Goal: Task Accomplishment & Management: Manage account settings

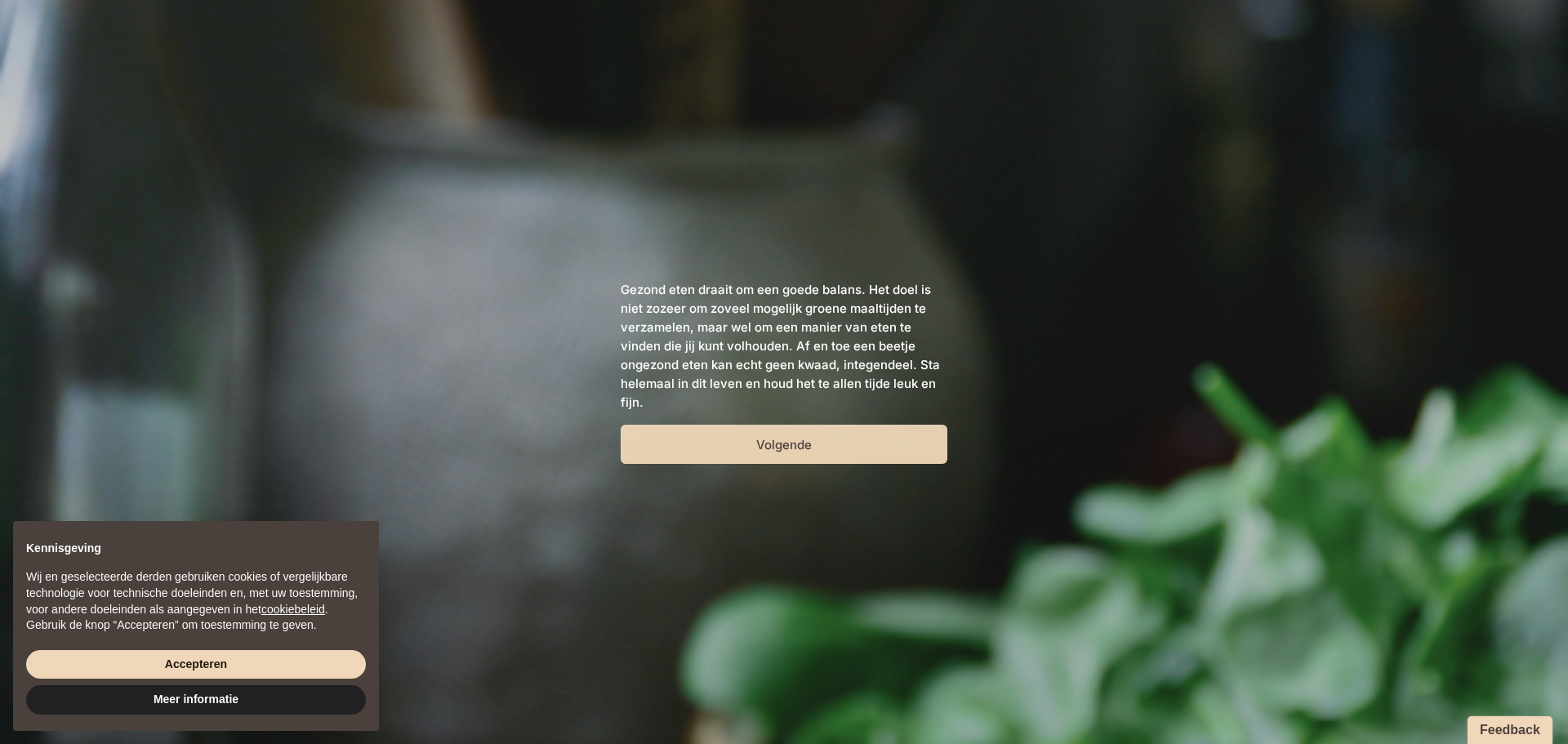
click at [730, 449] on button "Volgende" at bounding box center [784, 444] width 327 height 39
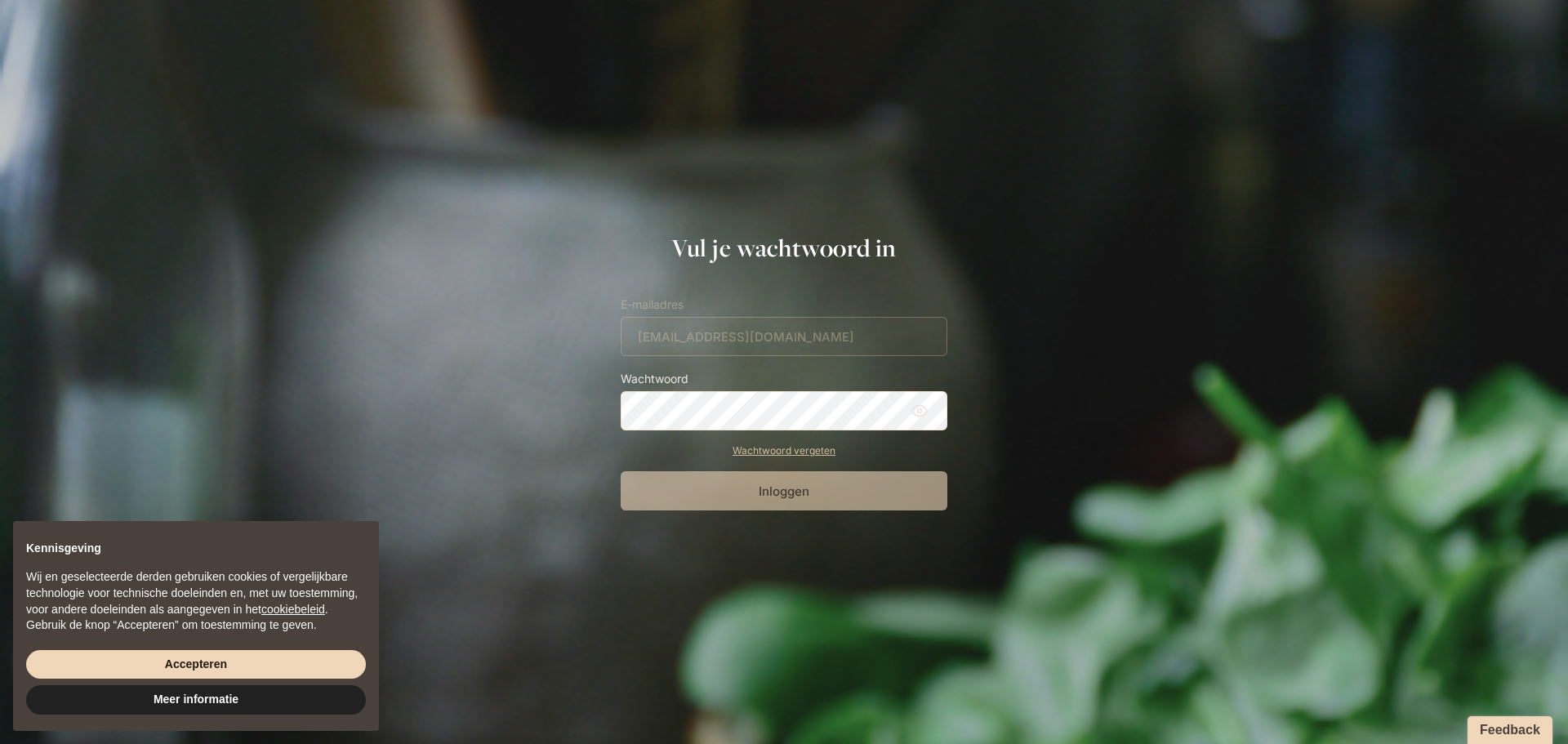
click at [706, 342] on form "E-mailadres [EMAIL_ADDRESS][DOMAIN_NAME] Wachtwoord Wachtwoord vergeten Inloggen" at bounding box center [784, 402] width 327 height 216
click at [745, 490] on div "Inloggen" at bounding box center [784, 491] width 327 height 39
click at [791, 504] on button "Inloggen" at bounding box center [784, 491] width 327 height 39
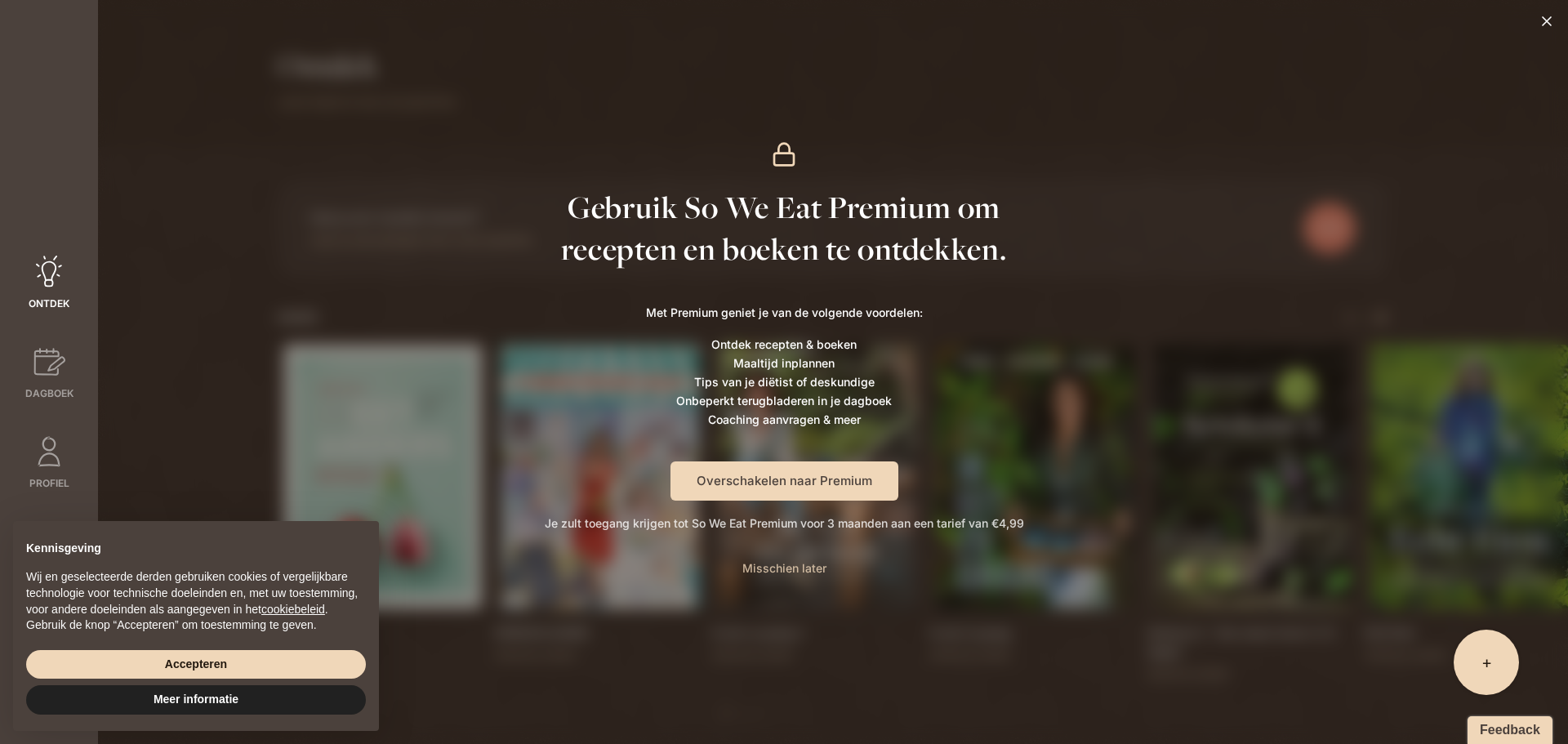
click at [795, 570] on span "Misschien later" at bounding box center [784, 568] width 84 height 14
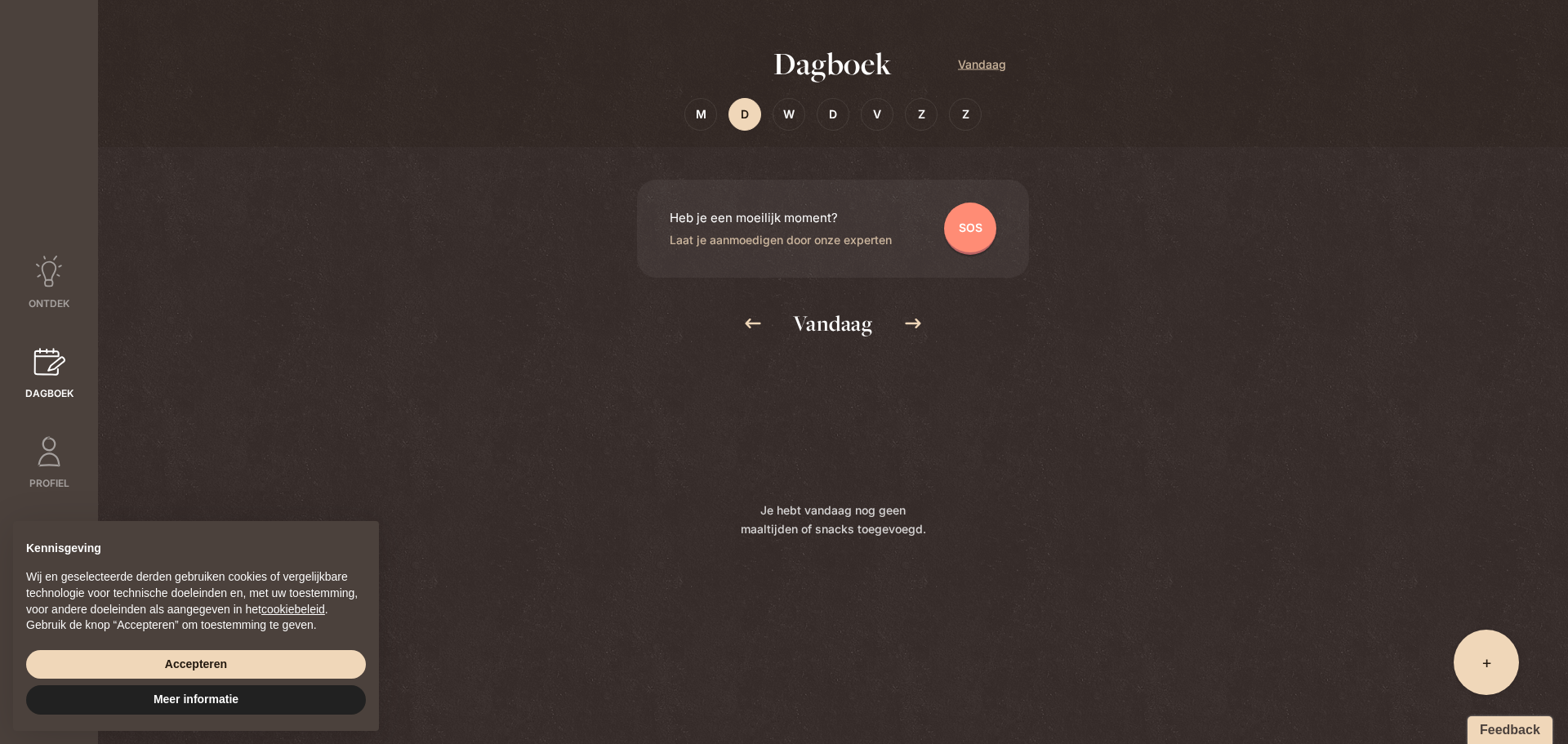
click at [1478, 670] on div "+ Wat eet je? Party-moment Om zeep" at bounding box center [1487, 663] width 66 height 66
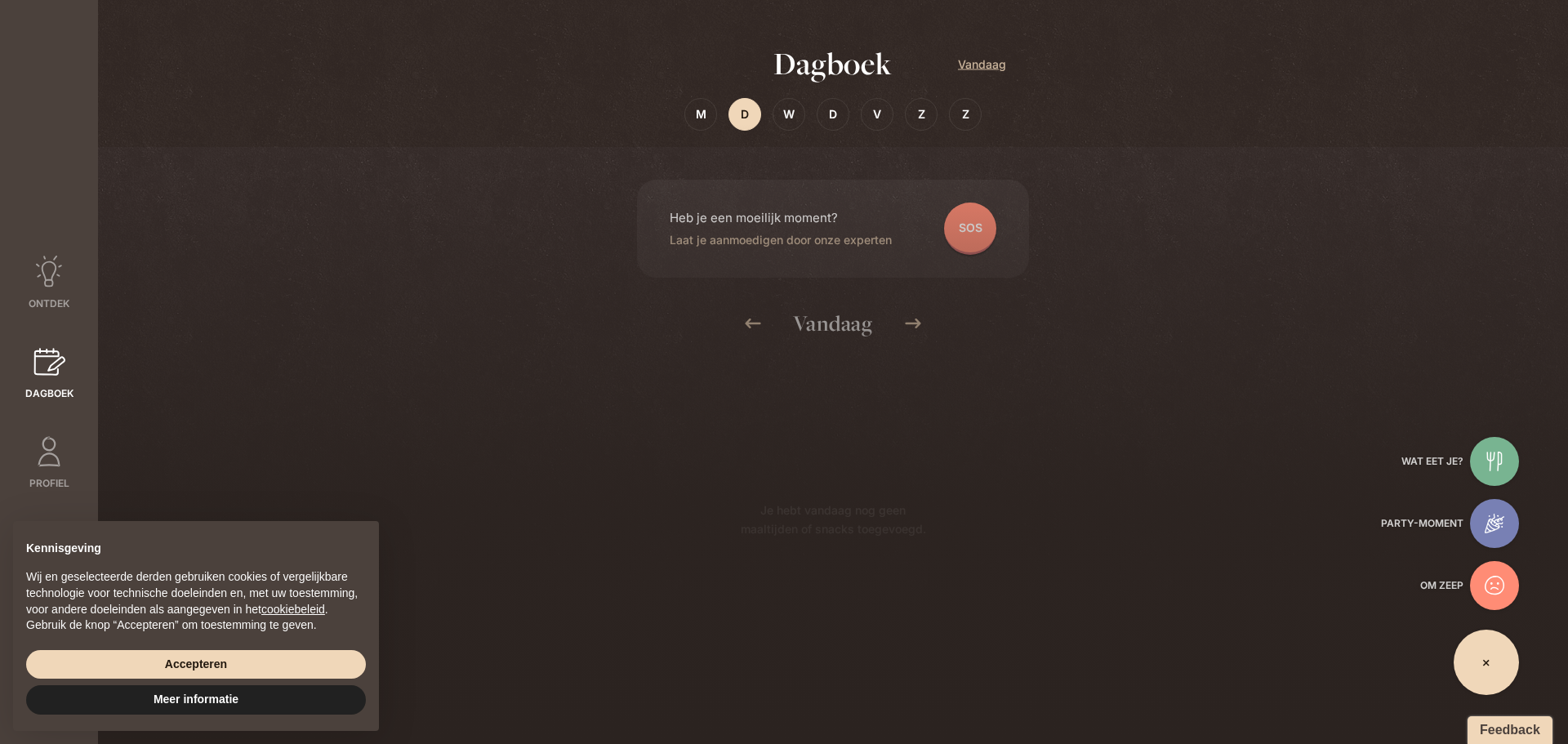
click at [1494, 450] on div at bounding box center [1495, 461] width 49 height 49
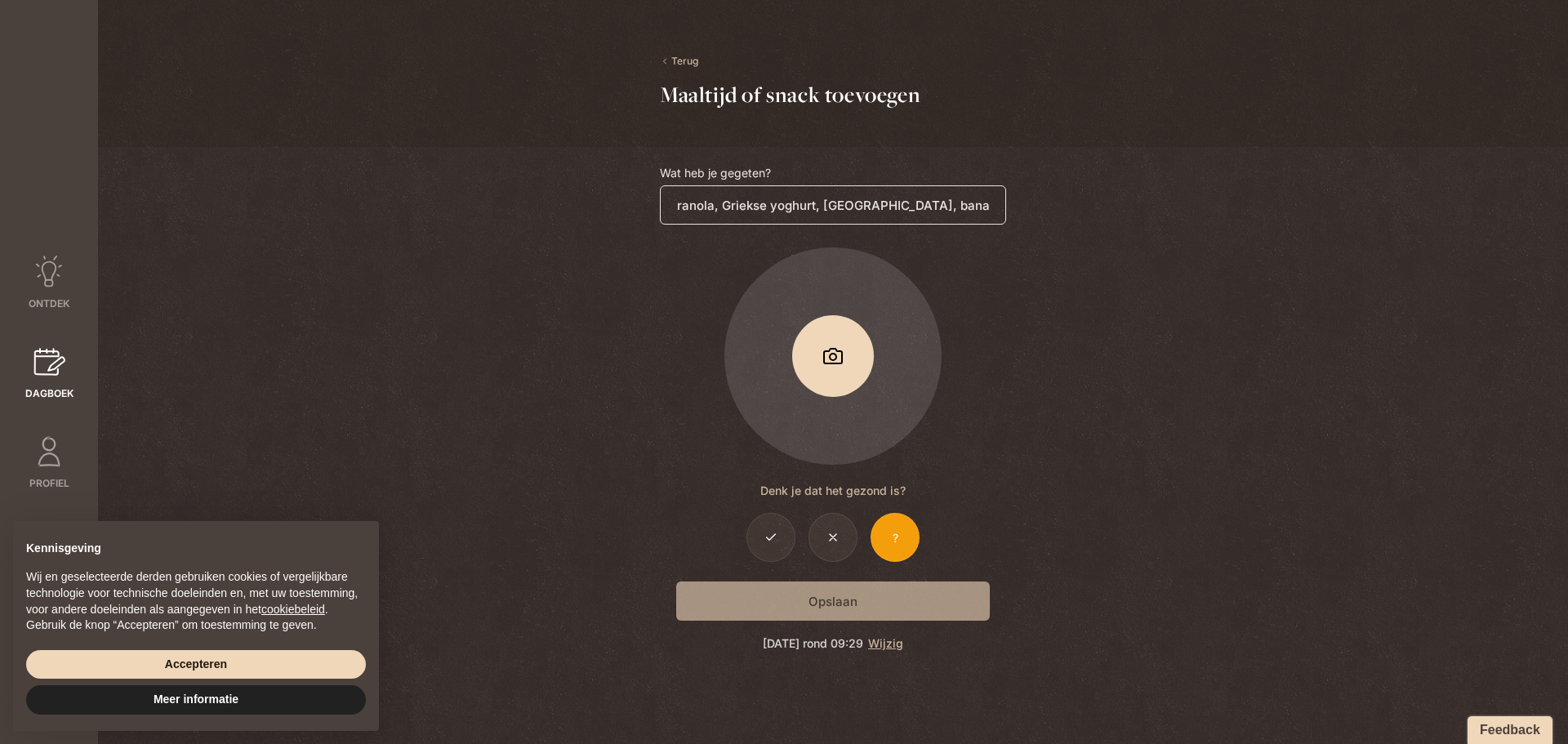
scroll to position [0, 21]
type input "Granola, Griekse yoghurt, [GEOGRAPHIC_DATA], banaan en een glas water"
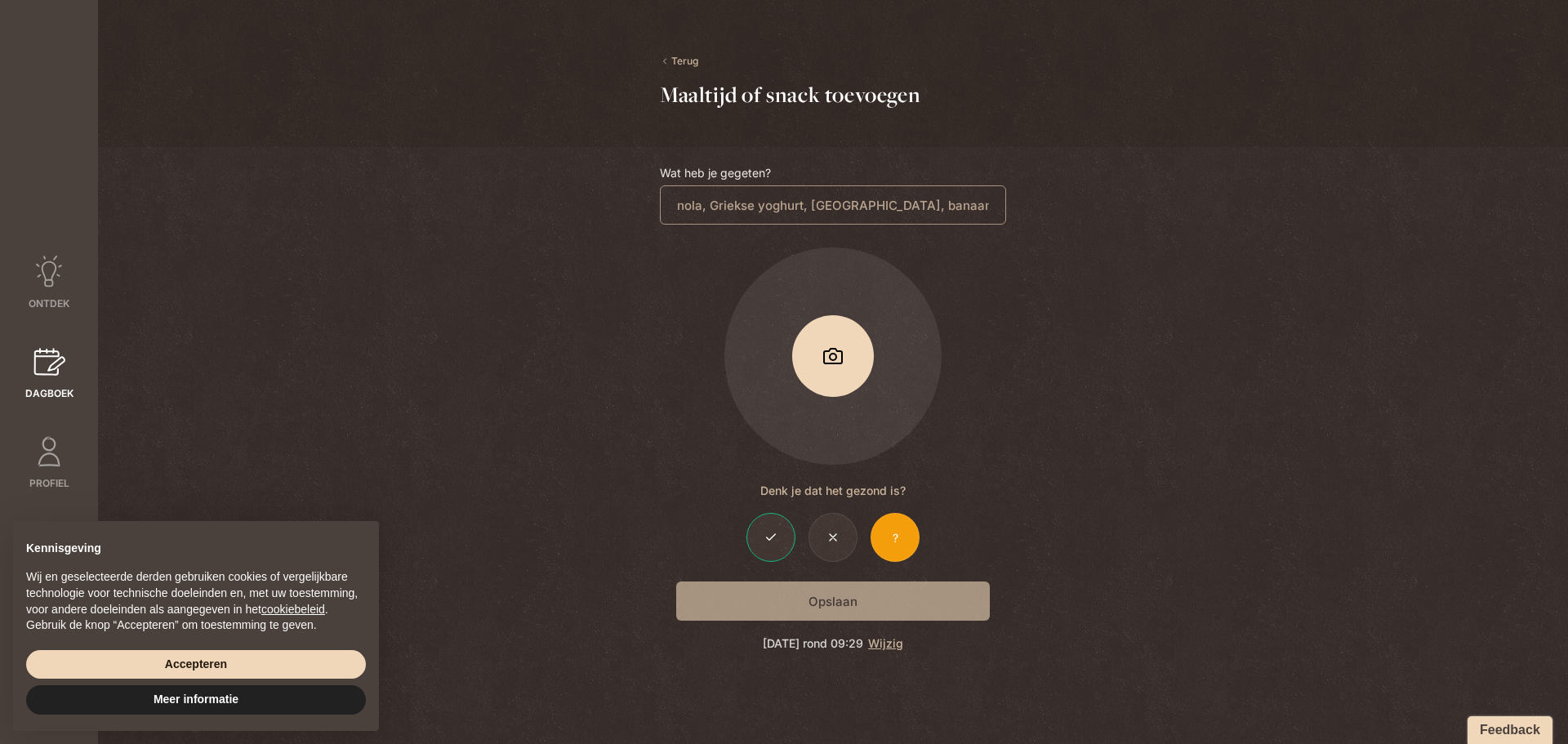
click at [762, 540] on div at bounding box center [771, 537] width 49 height 49
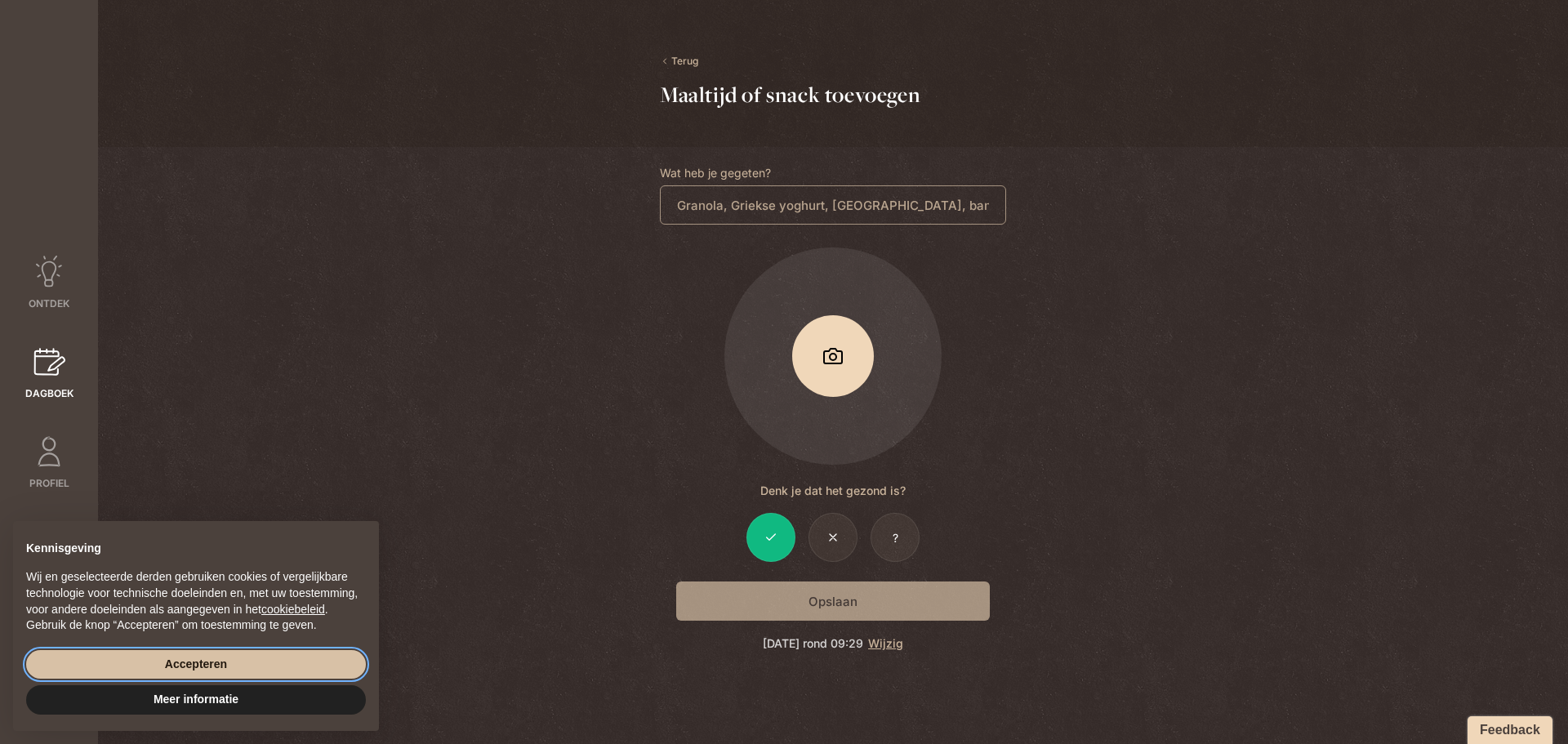
click at [208, 667] on button "Accepteren" at bounding box center [196, 666] width 340 height 30
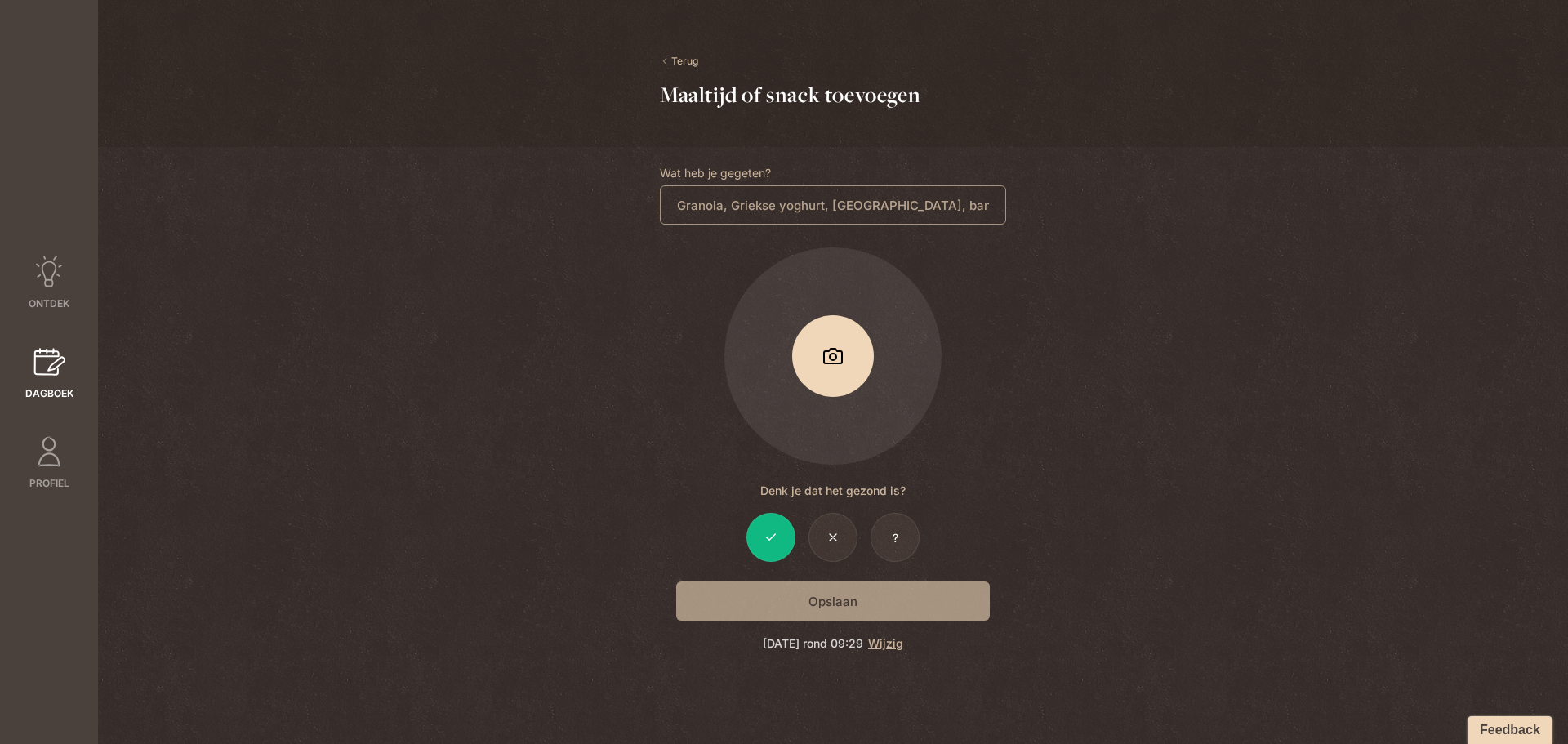
click at [835, 596] on div "Opslaan" at bounding box center [833, 601] width 347 height 39
click at [826, 544] on div at bounding box center [832, 537] width 49 height 49
click at [763, 538] on div at bounding box center [771, 537] width 49 height 49
click at [917, 200] on input "Granola, Griekse yoghurt, [GEOGRAPHIC_DATA], banaan en een glas water" at bounding box center [833, 205] width 347 height 39
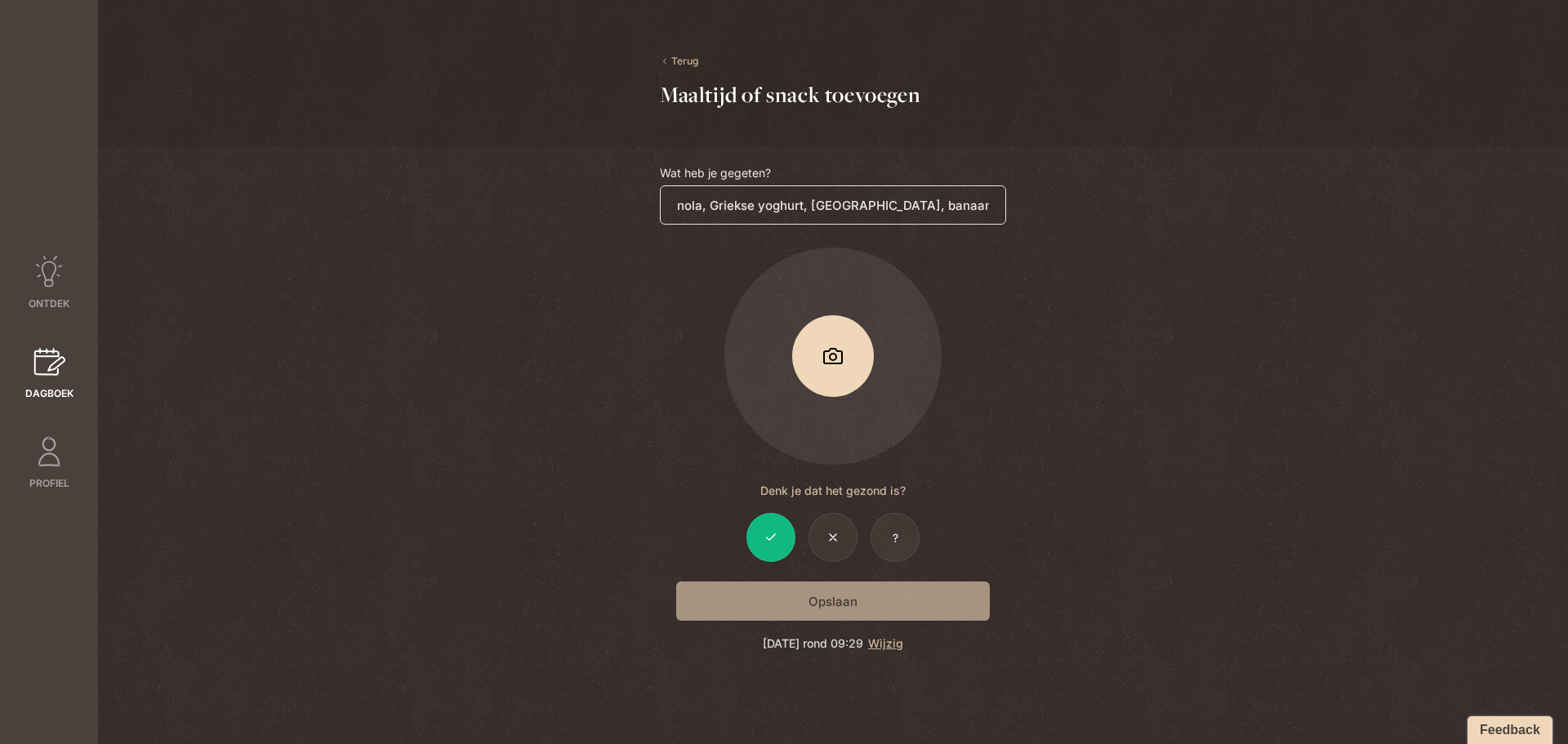
drag, startPoint x: 933, startPoint y: 205, endPoint x: 1058, endPoint y: 205, distance: 125.0
click at [1058, 205] on div "Terug Maaltijd of snack toevoegen Wat heb je gegeten? Granola, Griekse yoghurt,…" at bounding box center [833, 372] width 1176 height 744
click at [990, 205] on input "Granola, Griekse yoghurt, [GEOGRAPHIC_DATA], banaan en een glas water" at bounding box center [833, 205] width 347 height 39
click at [996, 205] on input "Granola, Griekse yoghurt, [GEOGRAPHIC_DATA], banaan en een glas water" at bounding box center [833, 205] width 347 height 39
click at [749, 205] on input "Granola, Griekse yoghurt, [GEOGRAPHIC_DATA], banaan en een glas water" at bounding box center [833, 205] width 347 height 39
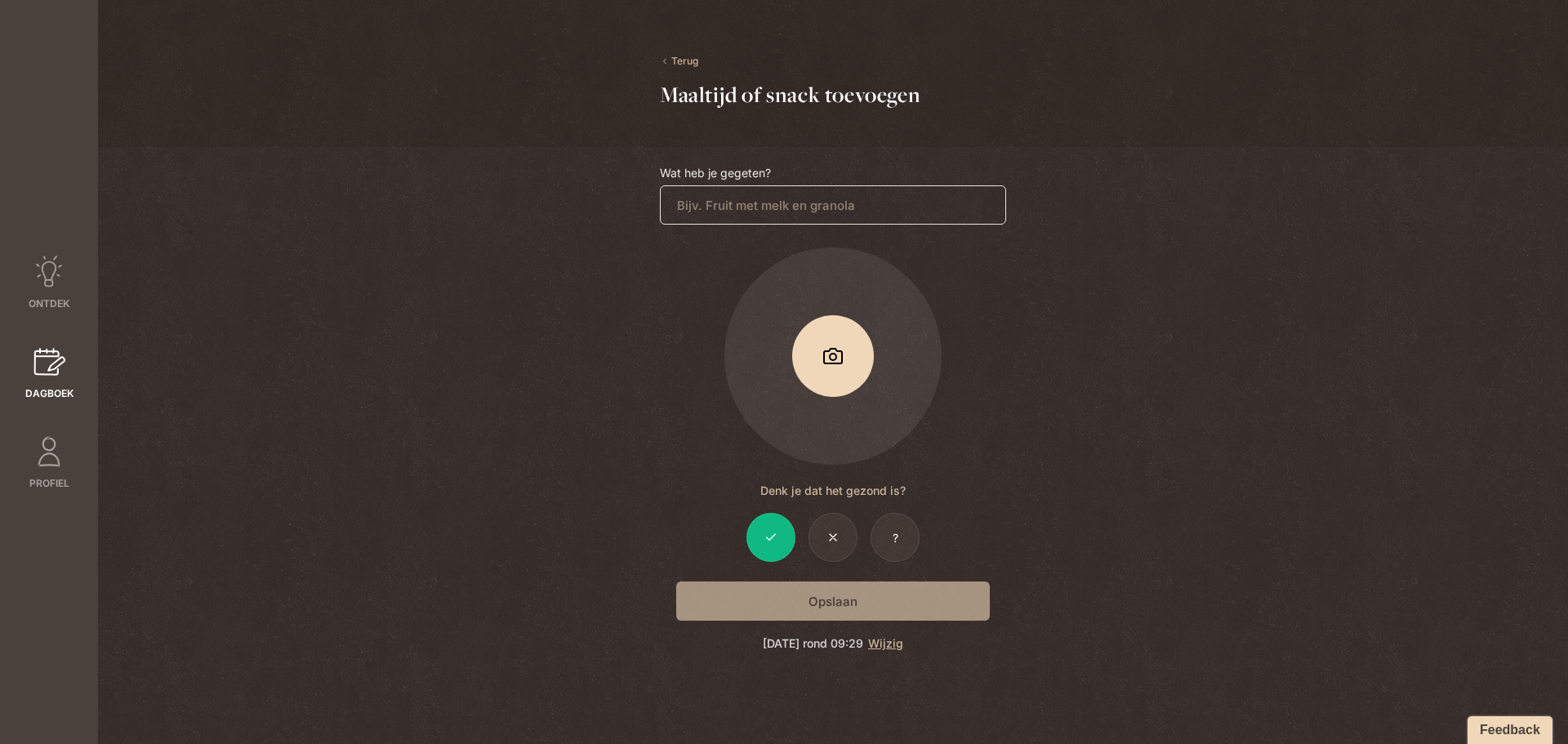
scroll to position [0, 0]
paste input "Granola, Griekse yoghurt, [GEOGRAPHIC_DATA], banaan en een glas water"
type input "Granola, Griekse yoghurt, [GEOGRAPHIC_DATA], banaan en een glas water"
click at [808, 606] on div "Opslaan" at bounding box center [833, 601] width 347 height 39
click at [850, 208] on input "Granola, Griekse yoghurt, [GEOGRAPHIC_DATA], banaan en een glas water" at bounding box center [833, 205] width 347 height 39
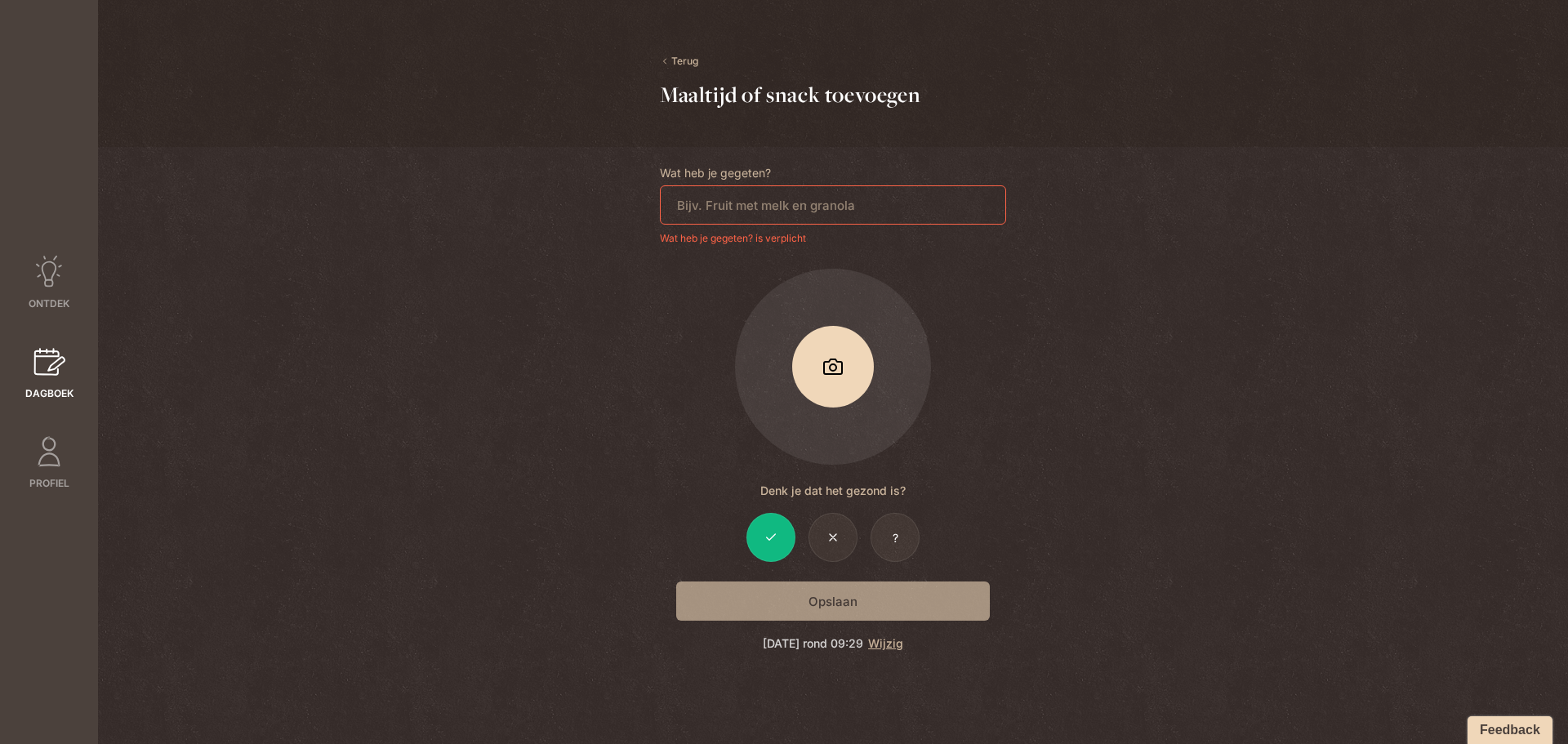
click at [688, 53] on div at bounding box center [832, 74] width 1568 height 147
click at [686, 63] on link "Terug" at bounding box center [679, 61] width 39 height 15
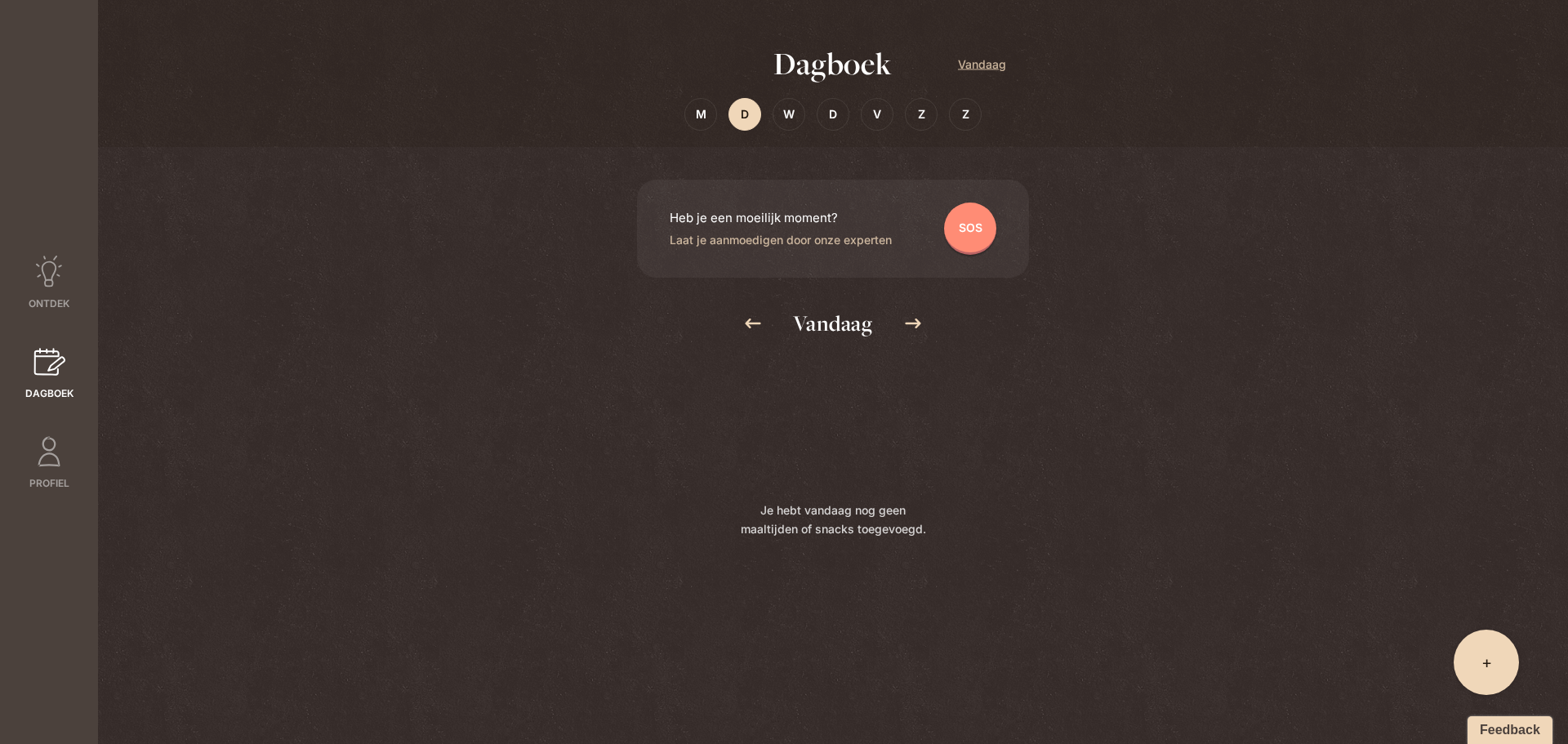
click at [1489, 668] on span "+" at bounding box center [1487, 663] width 11 height 23
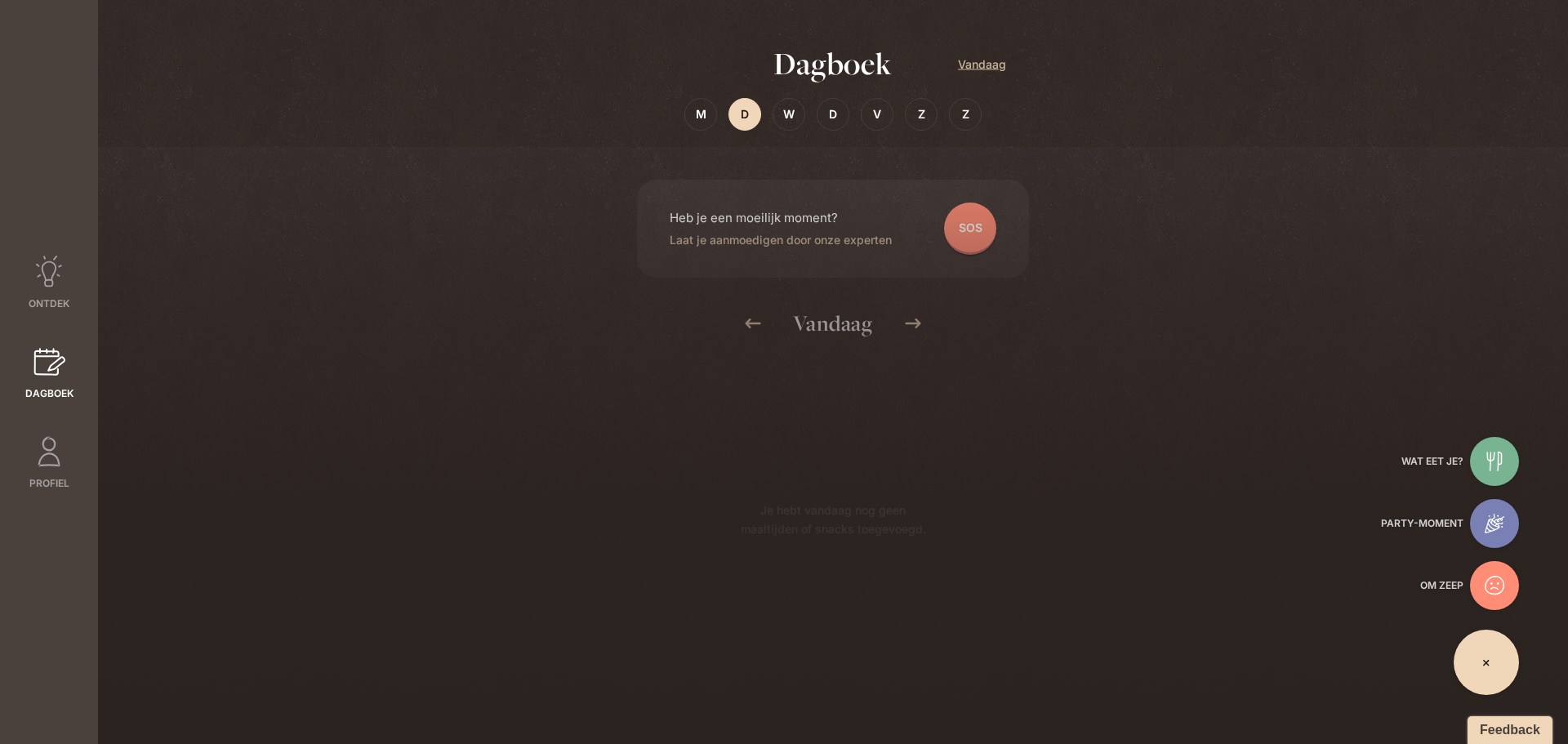
click at [1493, 447] on div at bounding box center [1495, 461] width 49 height 49
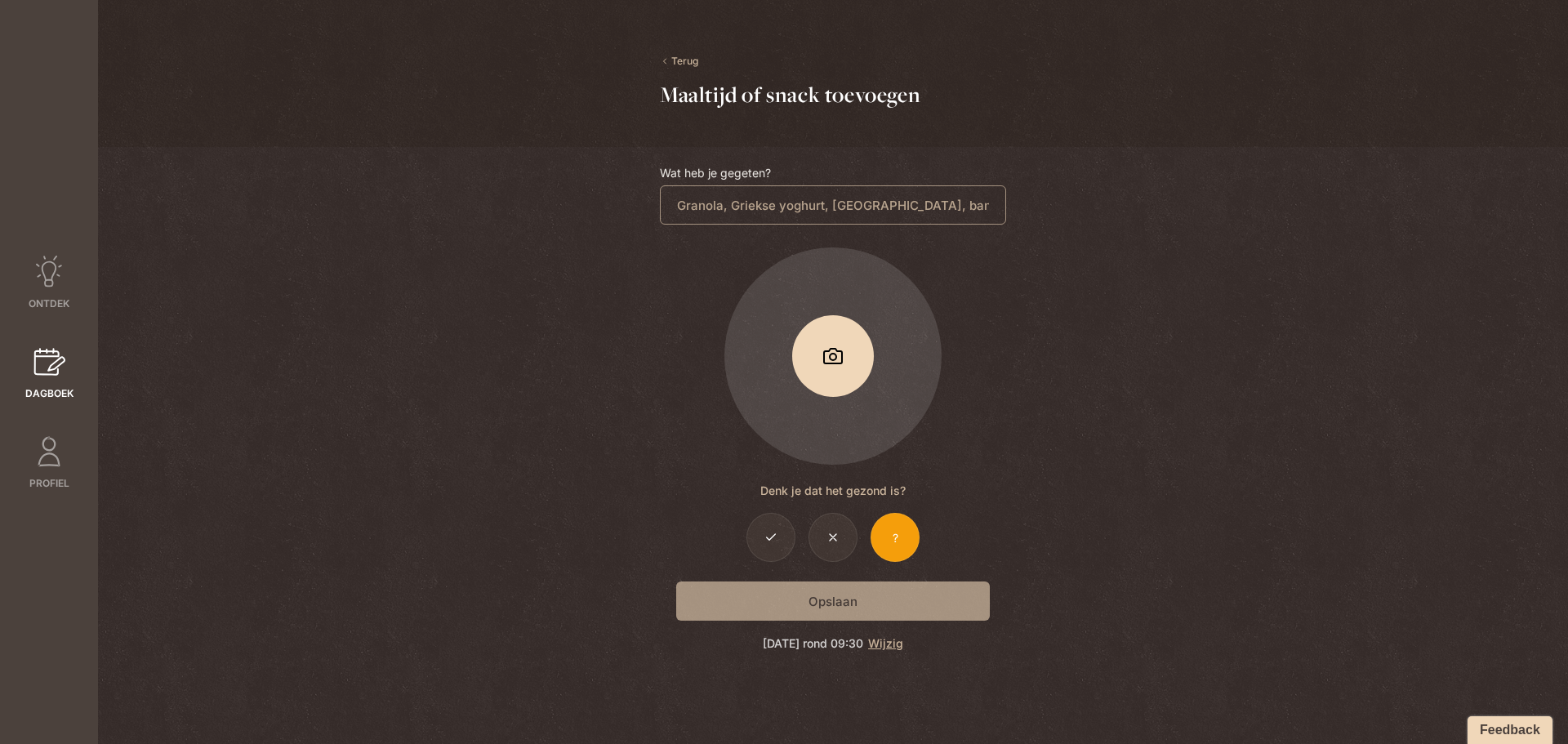
click at [828, 360] on label "Foto" at bounding box center [833, 356] width 217 height 218
click at [0, 0] on input "Foto" at bounding box center [0, 0] width 0 height 0
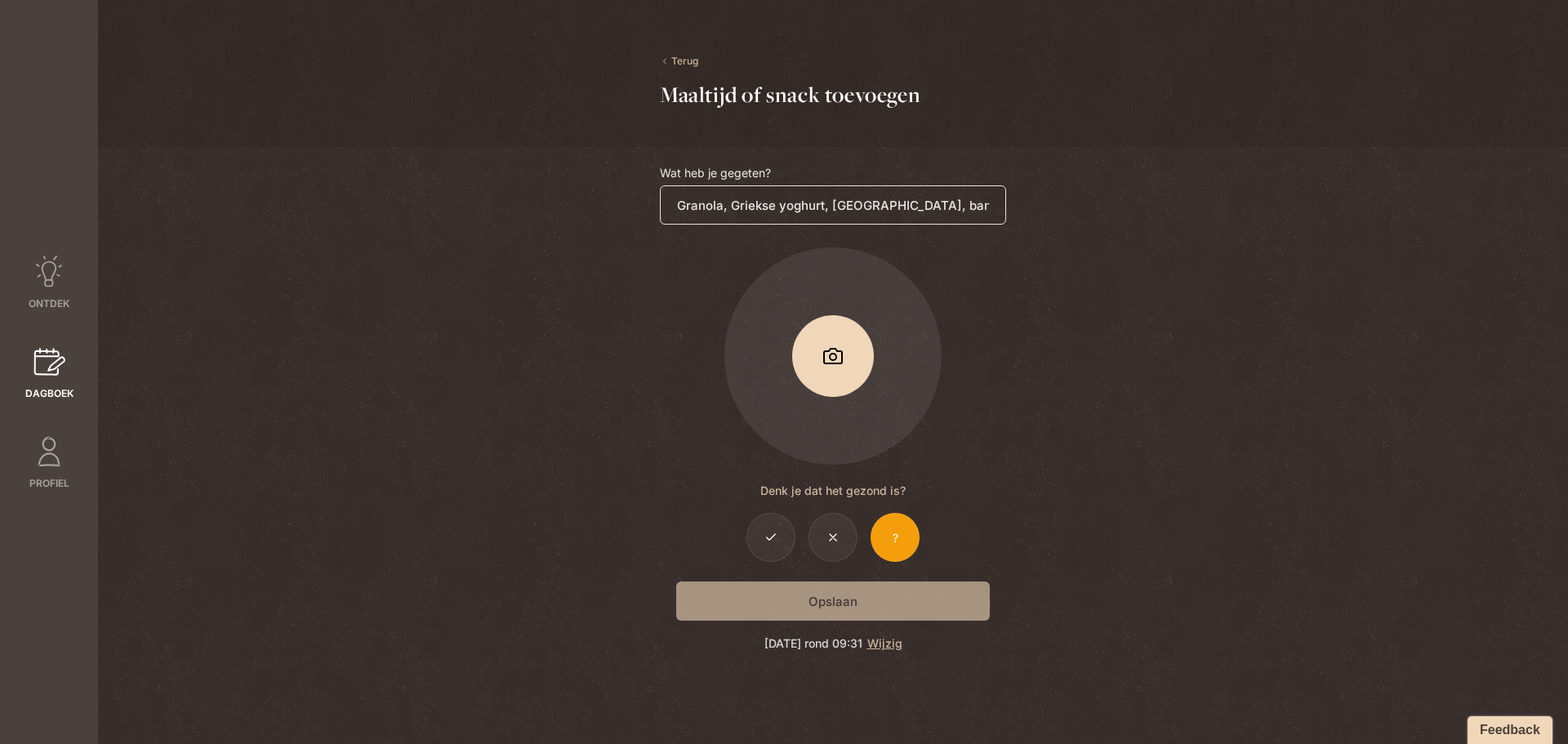
click at [691, 206] on input "Granola, Griekse yoghurt, [GEOGRAPHIC_DATA], banaan en een glas water" at bounding box center [833, 205] width 347 height 39
click at [674, 206] on input "Granola, Griekse yoghurt, [GEOGRAPHIC_DATA], banaan en een glas water" at bounding box center [833, 205] width 347 height 39
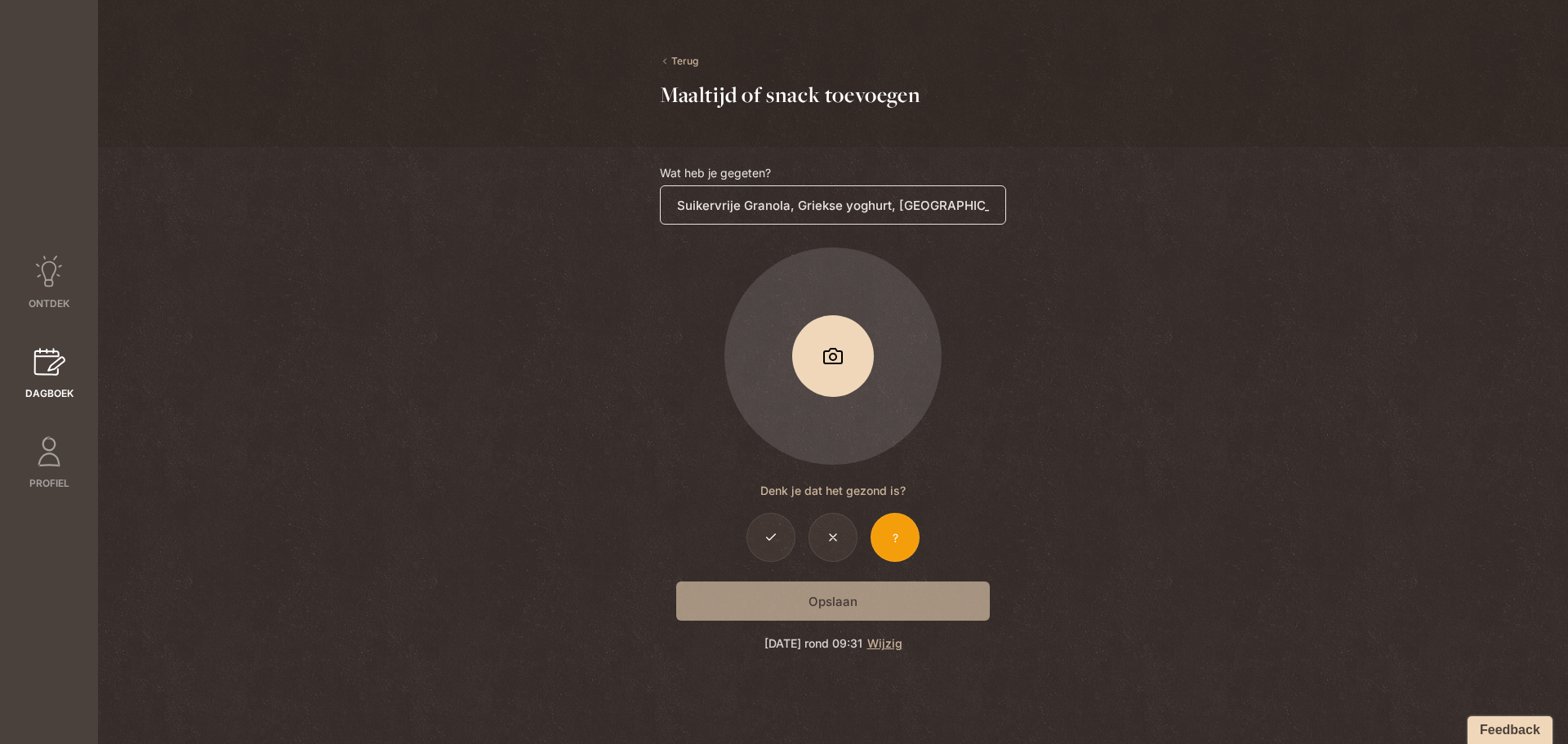
type input "Suikervrije Granola, Griekse yoghurt, [GEOGRAPHIC_DATA], [GEOGRAPHIC_DATA] en e…"
click at [823, 368] on label "Foto" at bounding box center [833, 356] width 217 height 218
click at [0, 0] on input "Foto" at bounding box center [0, 0] width 0 height 0
click at [849, 348] on label "Foto" at bounding box center [833, 356] width 217 height 218
click at [0, 0] on input "Foto" at bounding box center [0, 0] width 0 height 0
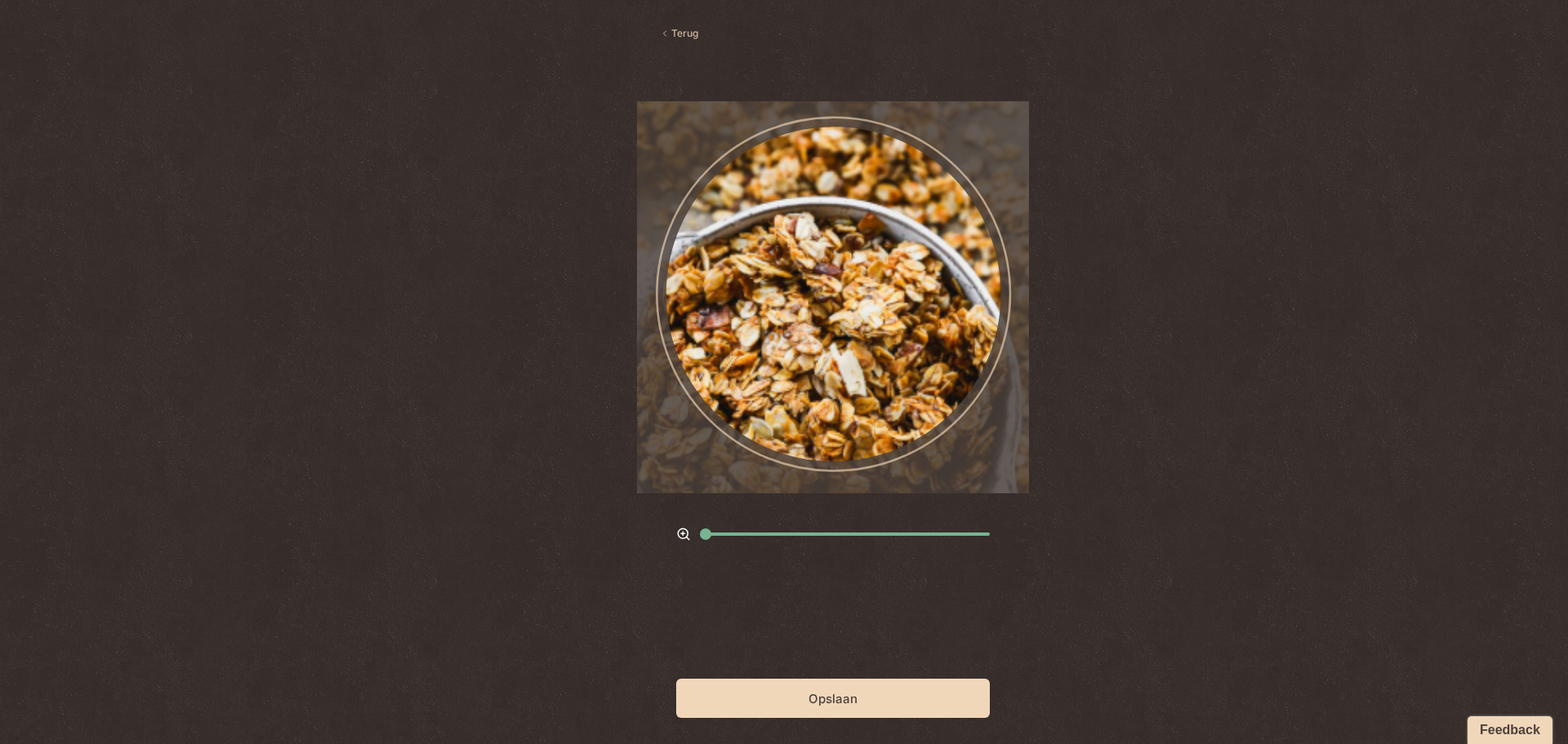
click at [831, 704] on button "Opslaan" at bounding box center [833, 698] width 314 height 39
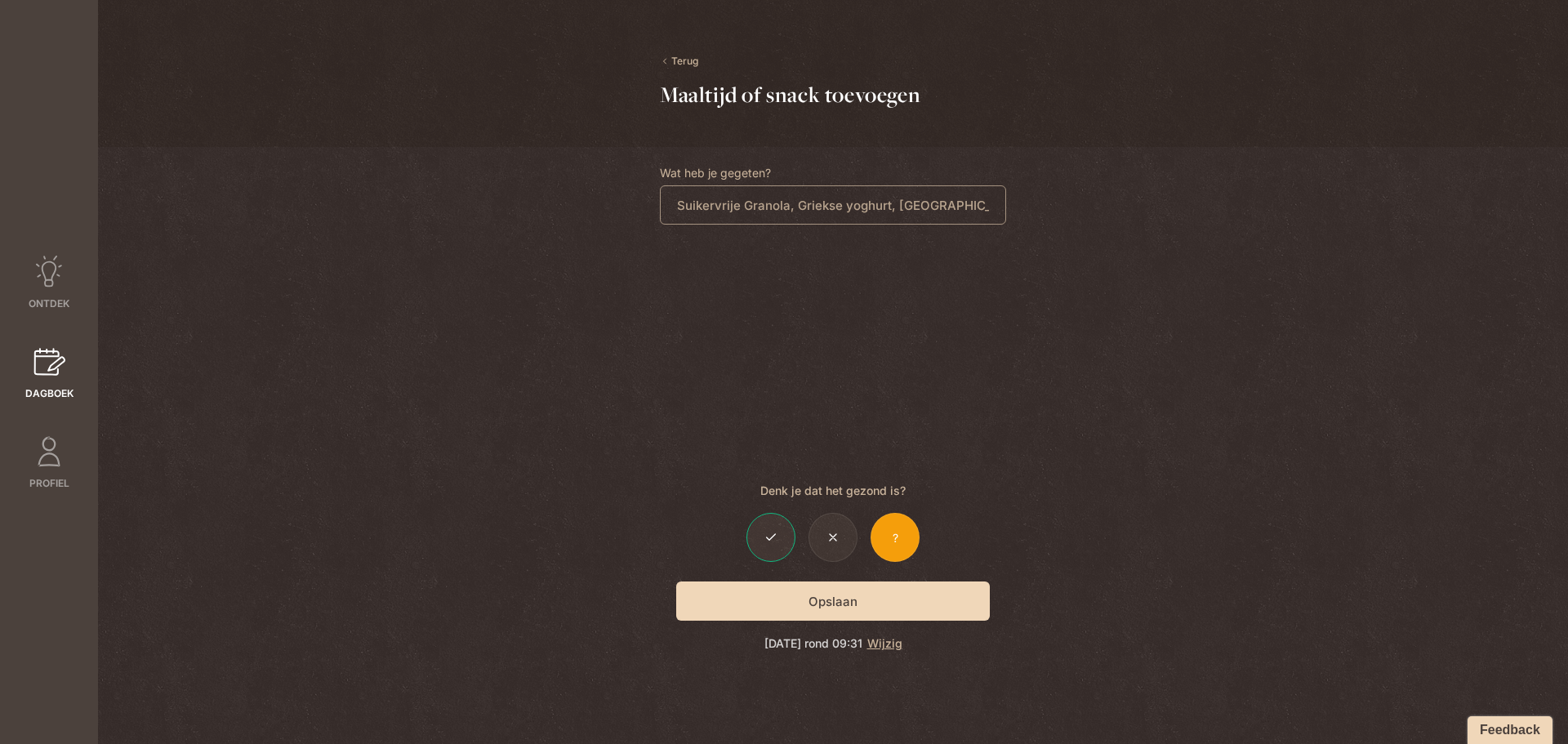
click at [776, 534] on icon at bounding box center [771, 537] width 9 height 6
click at [826, 606] on button "Opslaan" at bounding box center [833, 601] width 314 height 39
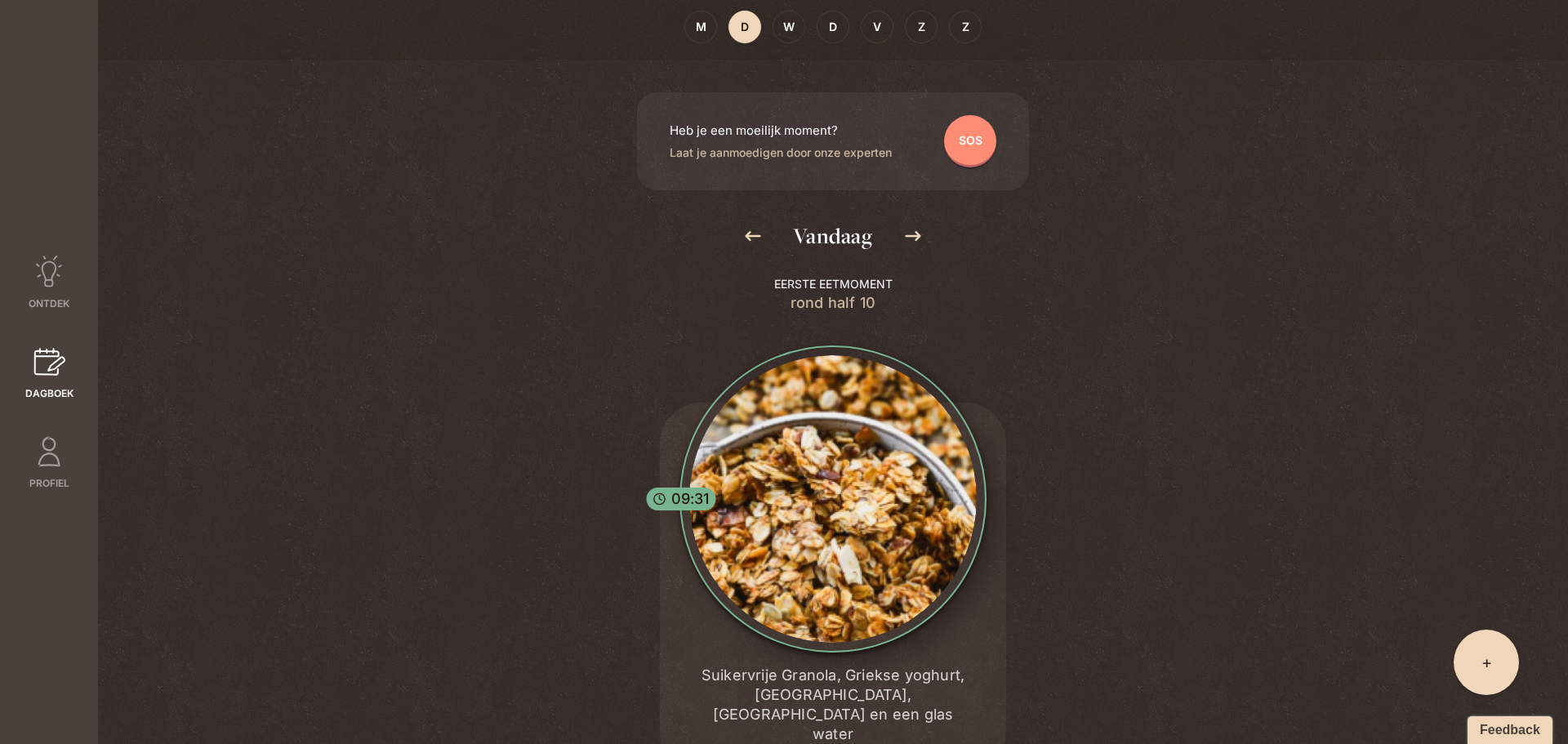
scroll to position [168, 0]
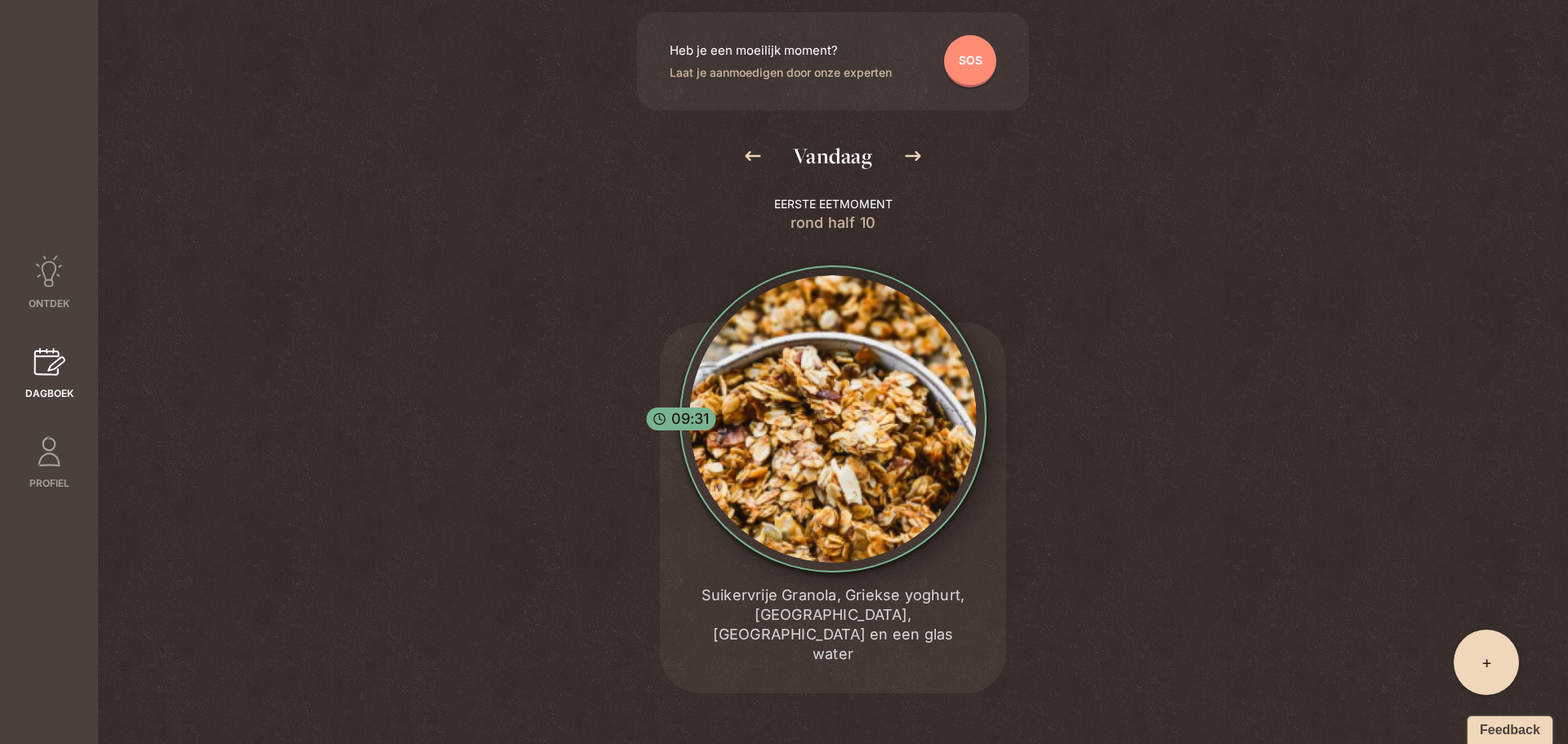
click at [683, 416] on span "09:31" at bounding box center [690, 419] width 39 height 20
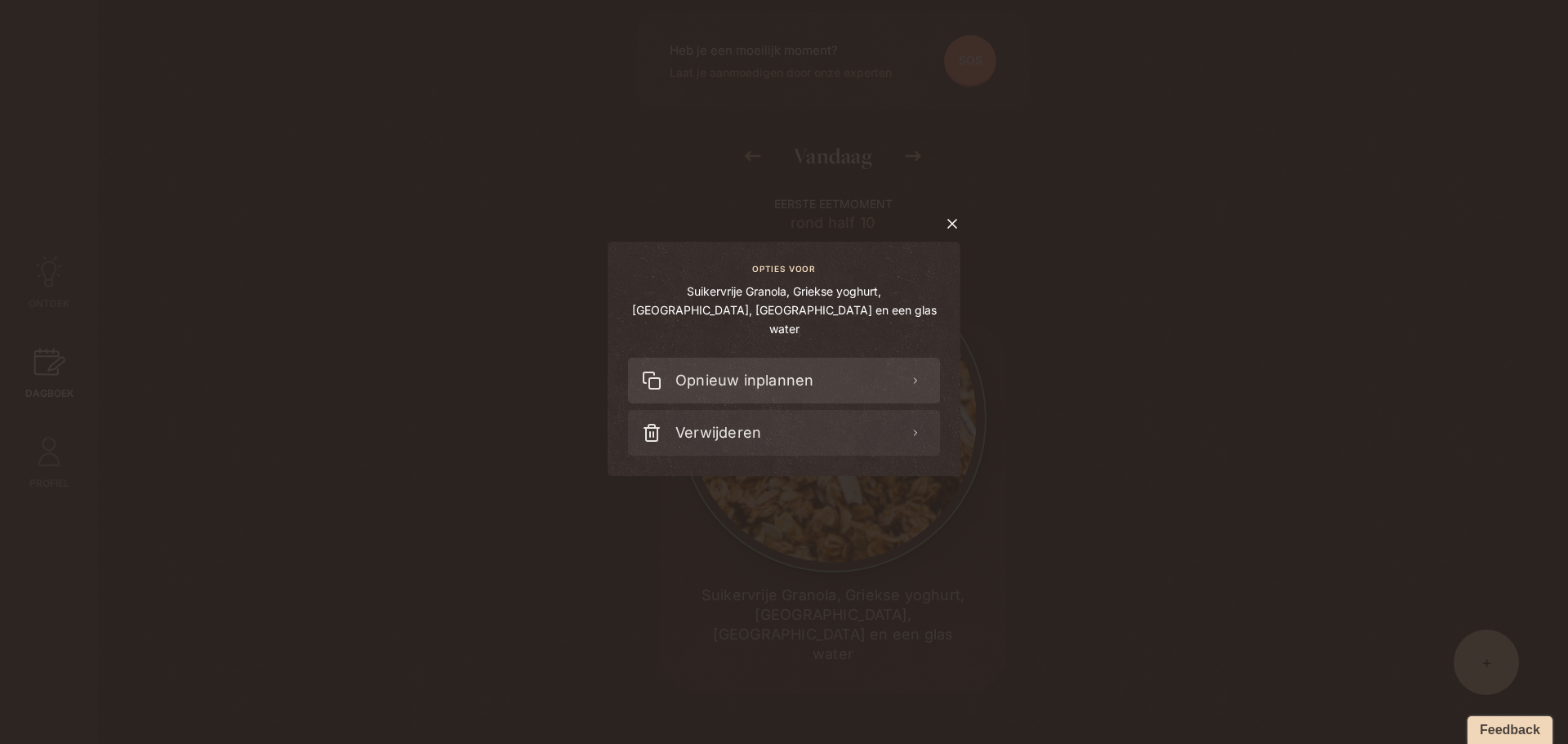
click at [862, 369] on div "Opnieuw inplannen" at bounding box center [784, 380] width 312 height 46
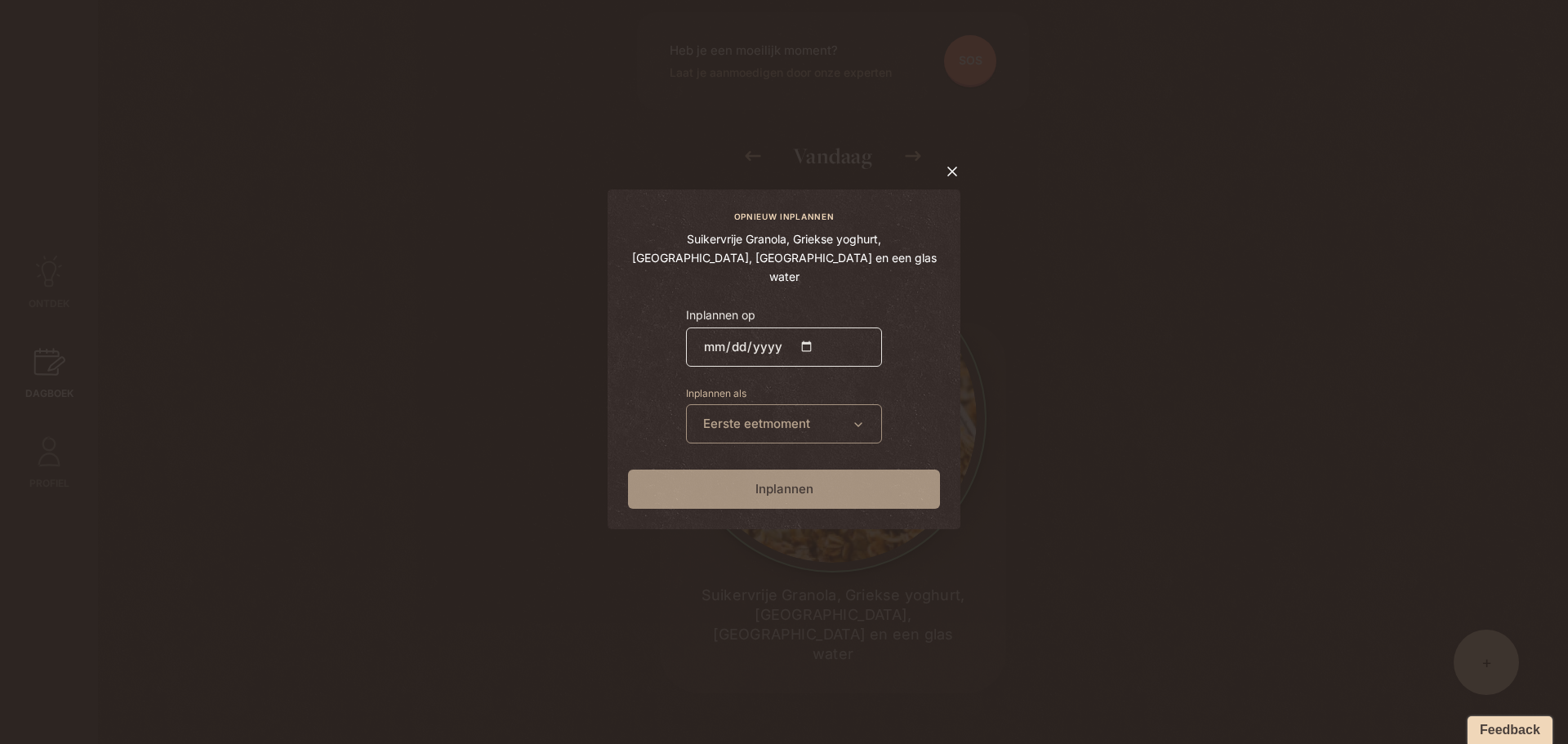
click at [797, 335] on input "[DATE]" at bounding box center [784, 347] width 196 height 39
click at [801, 339] on input "[DATE]" at bounding box center [784, 347] width 196 height 39
type input "[DATE]"
click at [798, 414] on span "eetmoment" at bounding box center [777, 423] width 67 height 19
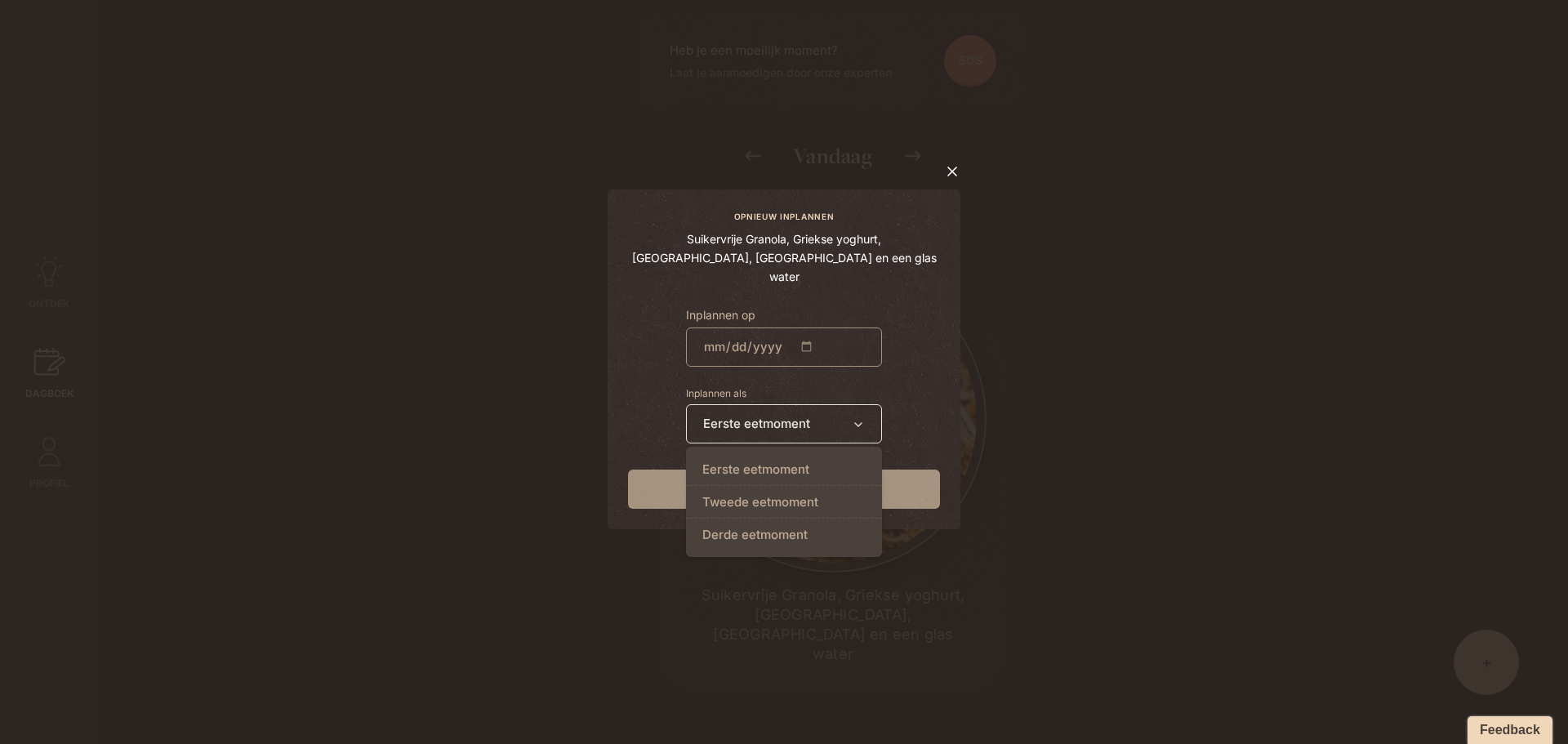
click at [798, 414] on span "eetmoment" at bounding box center [777, 423] width 67 height 19
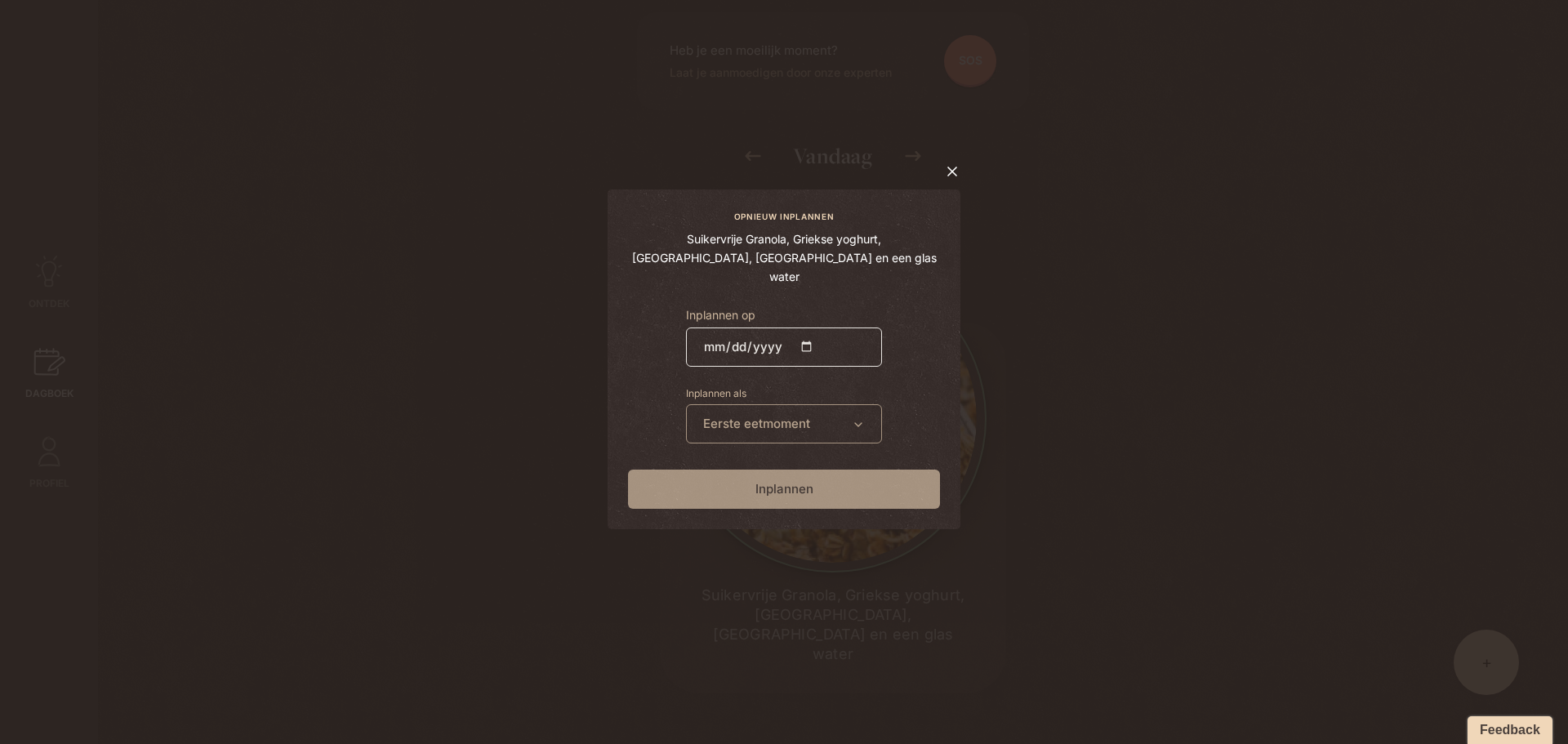
click at [806, 340] on input "[DATE]" at bounding box center [784, 347] width 196 height 39
click at [811, 485] on form "Inplannen" at bounding box center [784, 489] width 312 height 39
click at [806, 337] on input "[DATE]" at bounding box center [784, 347] width 196 height 39
click at [848, 334] on input "[DATE]" at bounding box center [784, 347] width 196 height 39
click at [851, 334] on input "[DATE]" at bounding box center [784, 347] width 196 height 39
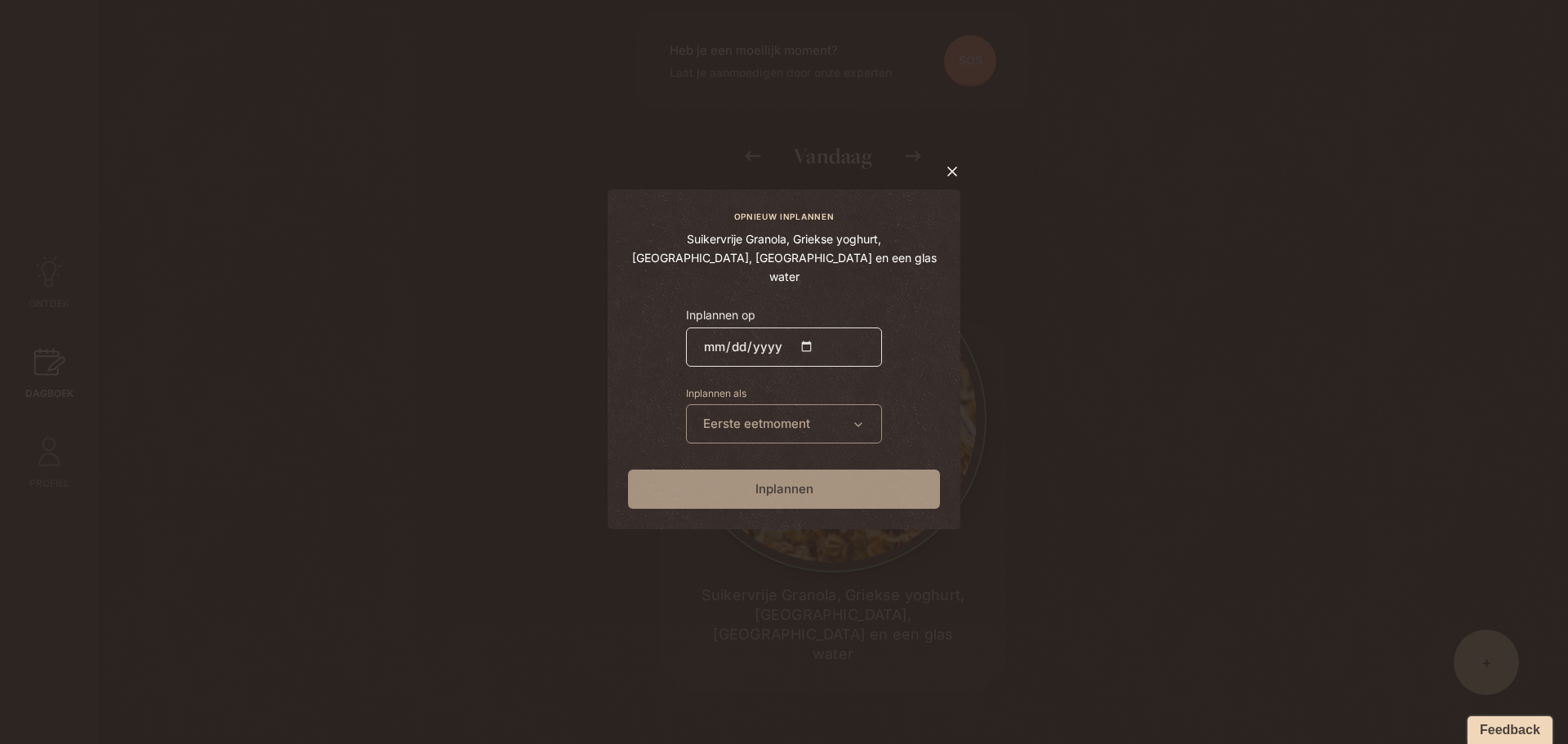
click at [851, 334] on input "[DATE]" at bounding box center [784, 347] width 196 height 39
click at [831, 413] on div "eerste eetmoment" at bounding box center [784, 423] width 196 height 39
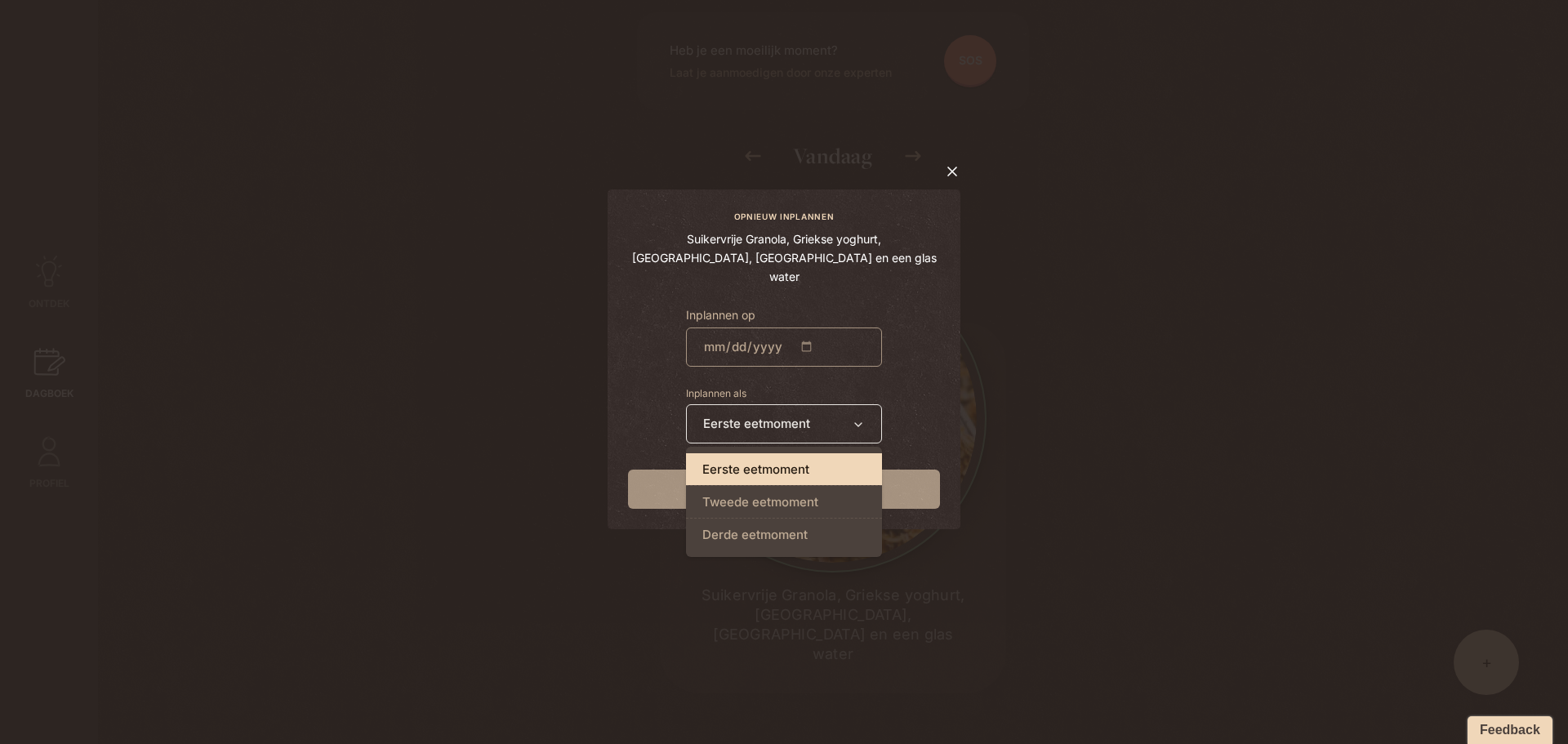
click at [794, 462] on span "eetmoment" at bounding box center [776, 469] width 67 height 19
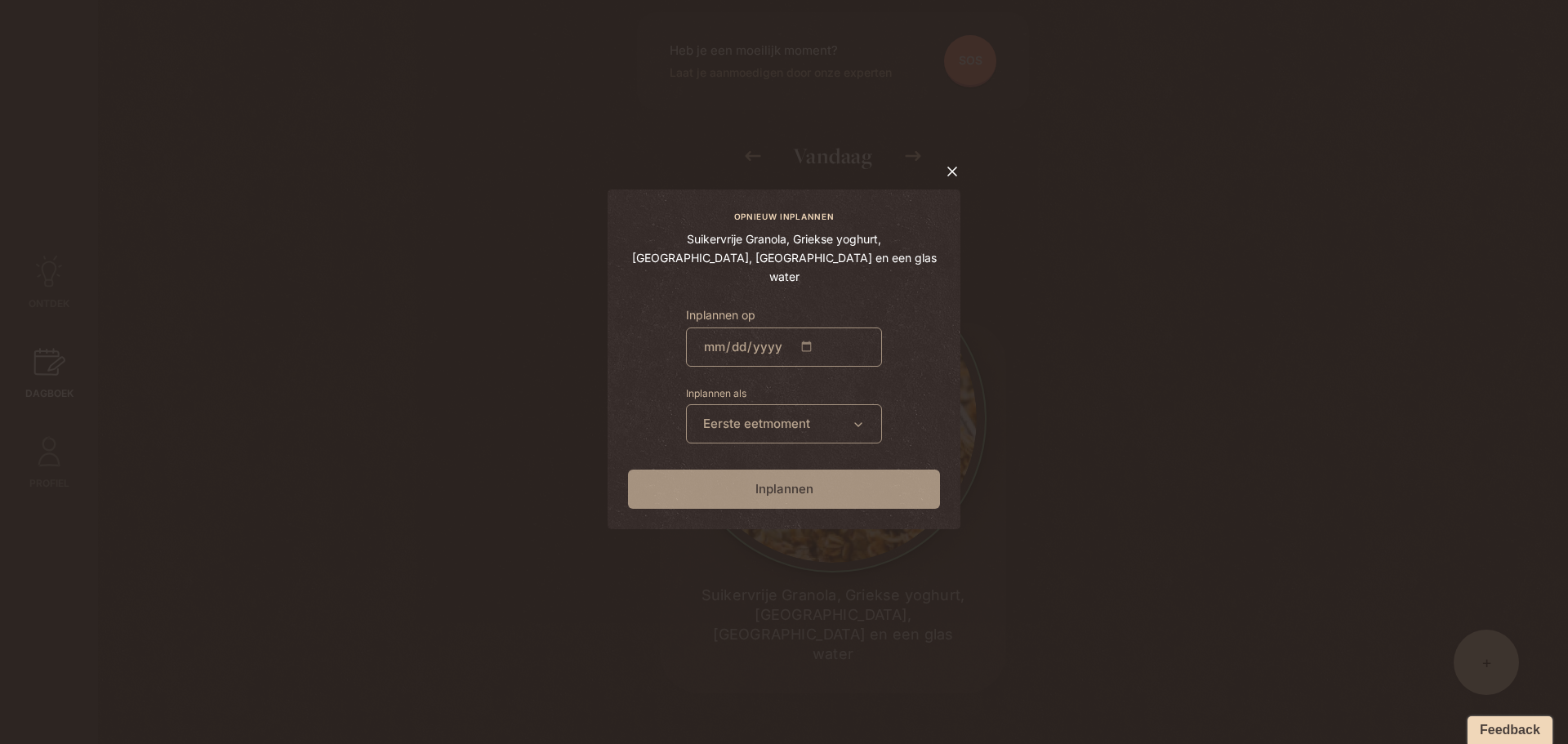
click at [785, 495] on form "Inplannen" at bounding box center [784, 489] width 312 height 39
click at [948, 180] on icon at bounding box center [952, 172] width 16 height 16
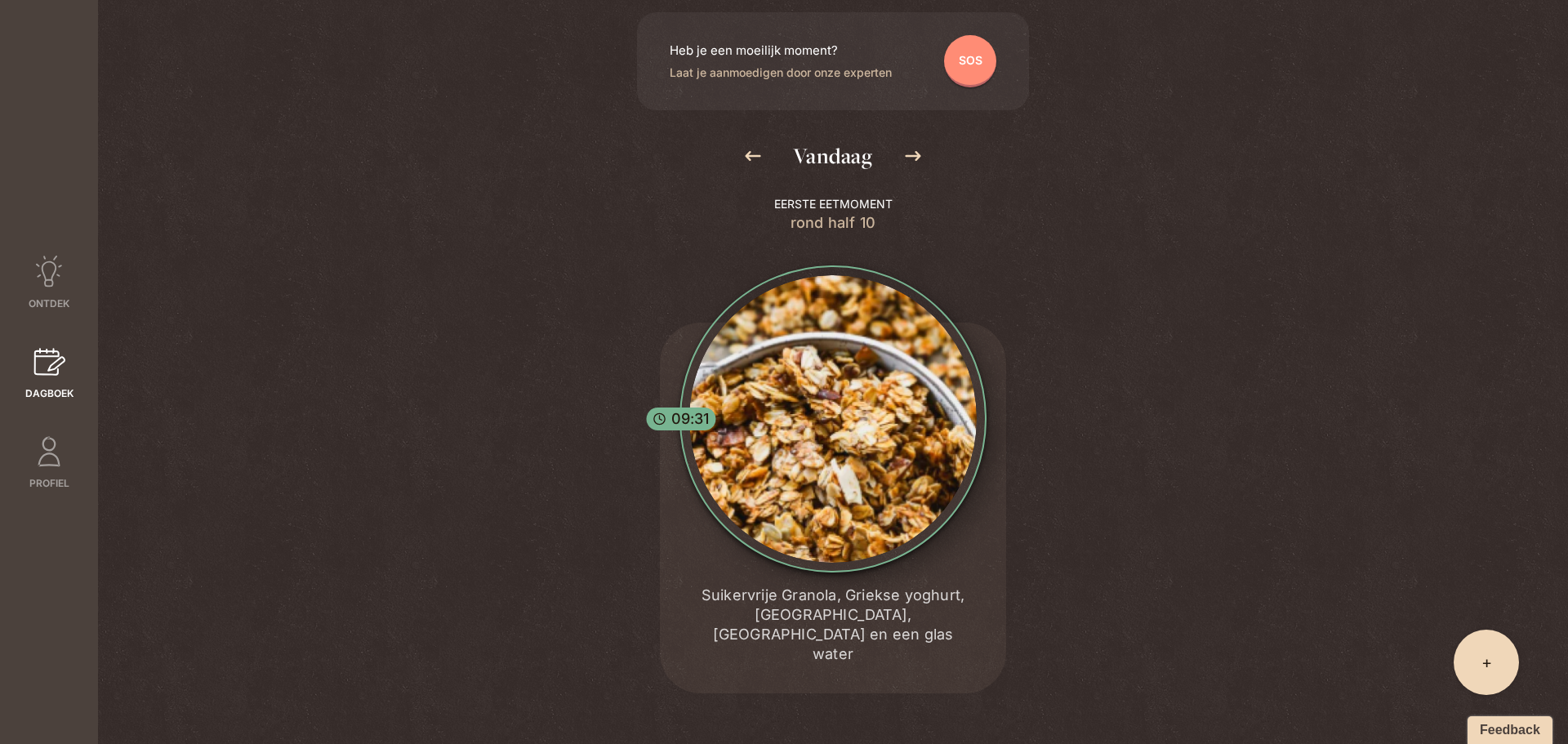
click at [844, 227] on span "rond half 10" at bounding box center [833, 223] width 85 height 20
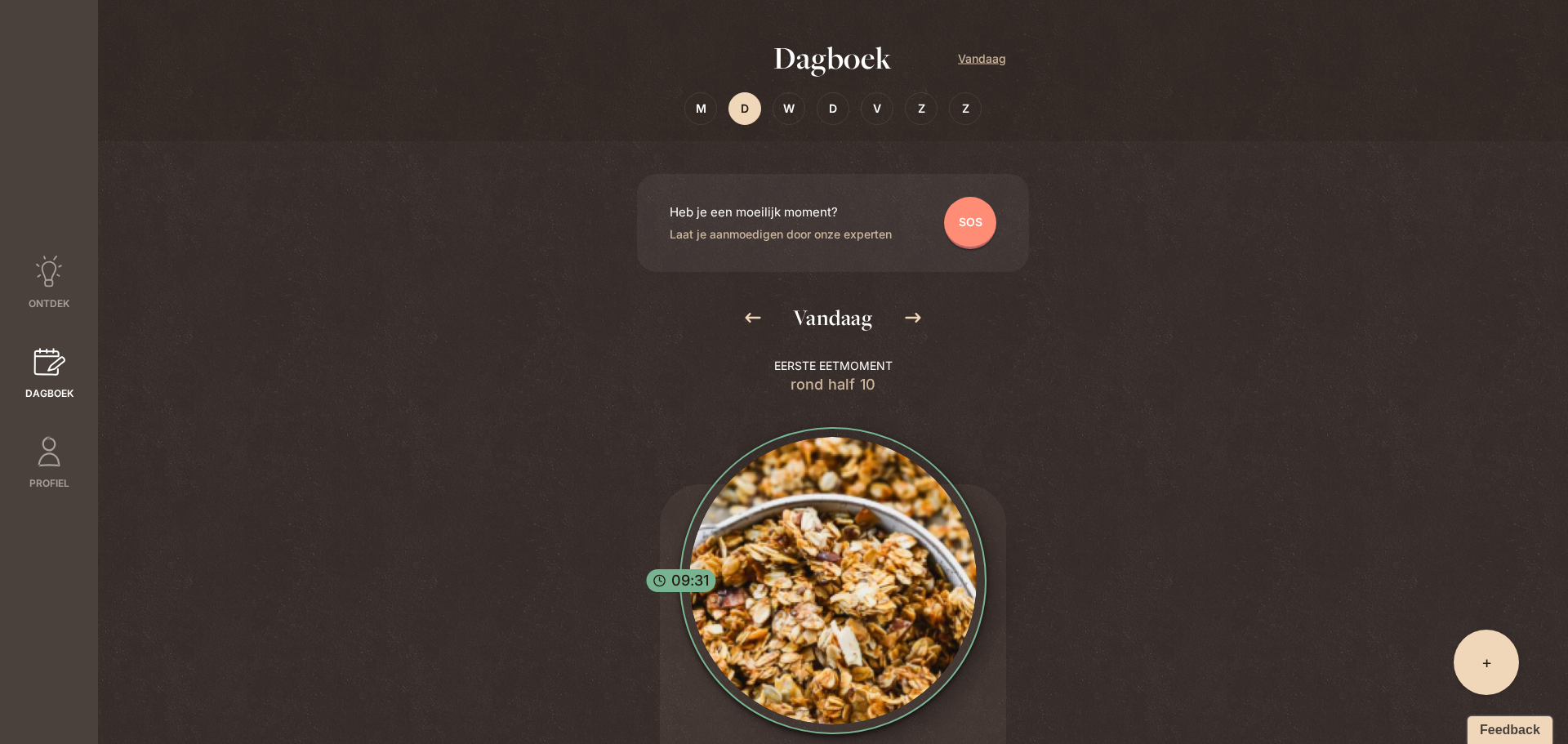
scroll to position [0, 0]
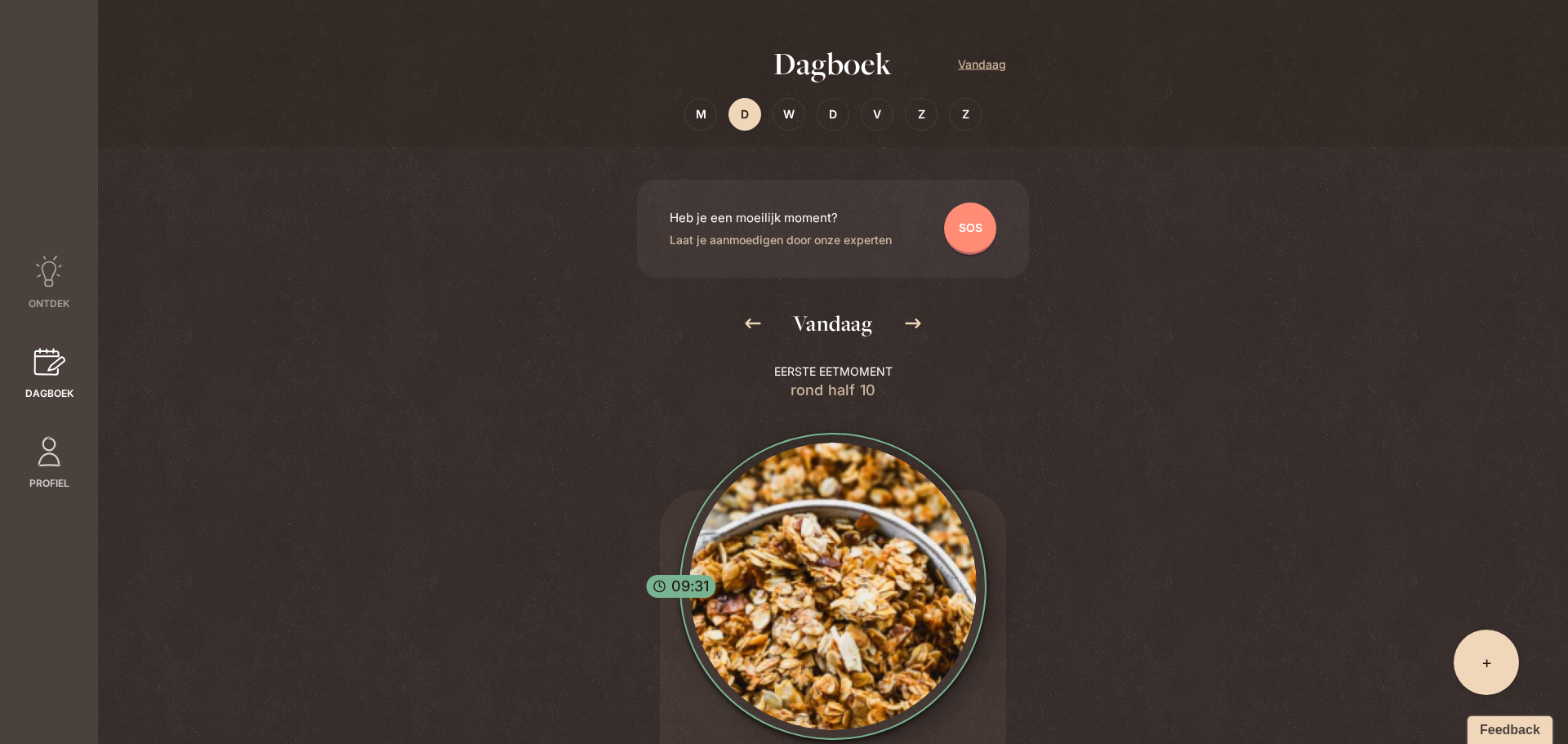
click at [44, 468] on link "Profiel" at bounding box center [49, 463] width 98 height 56
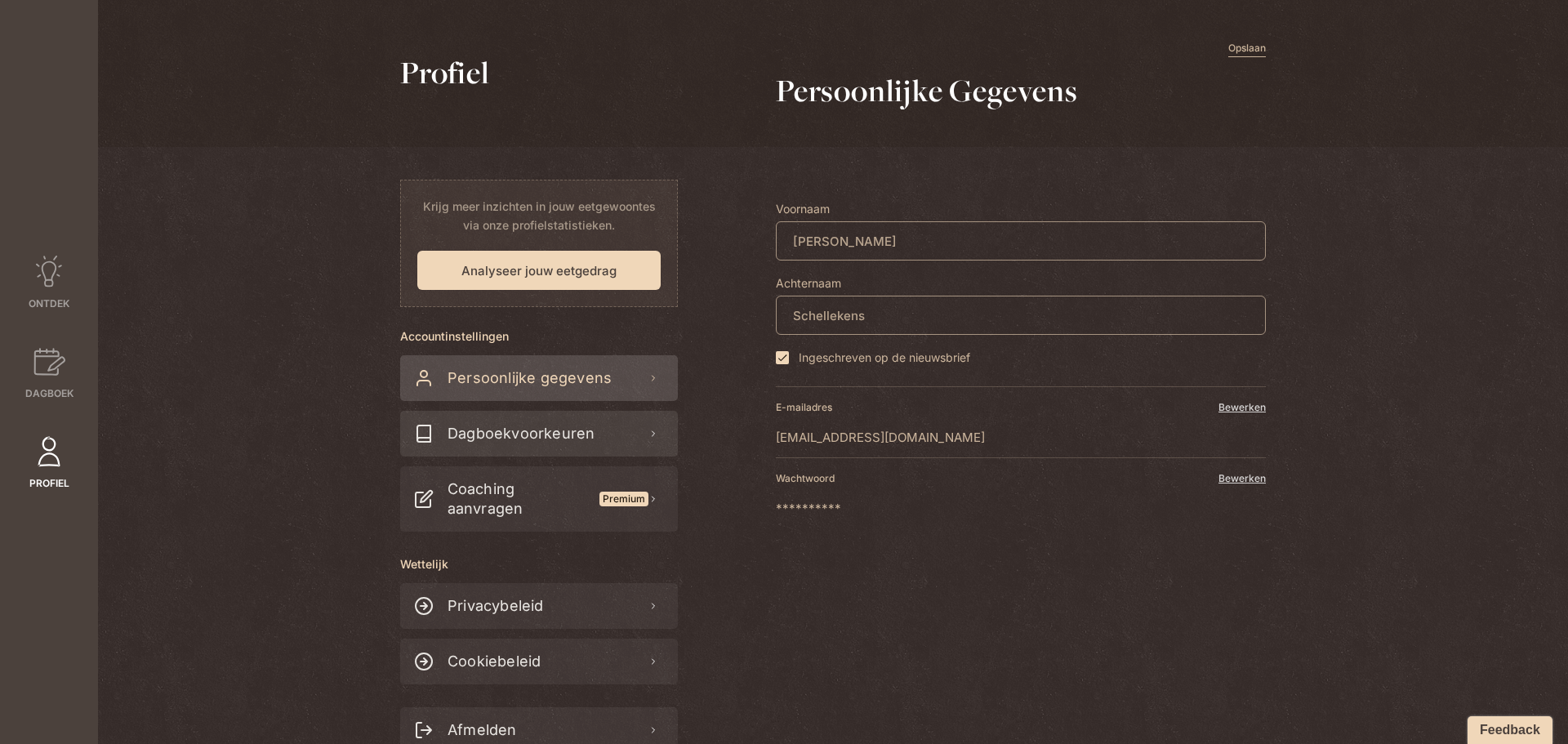
click at [530, 437] on span "Dagboekvoorkeuren" at bounding box center [517, 434] width 154 height 46
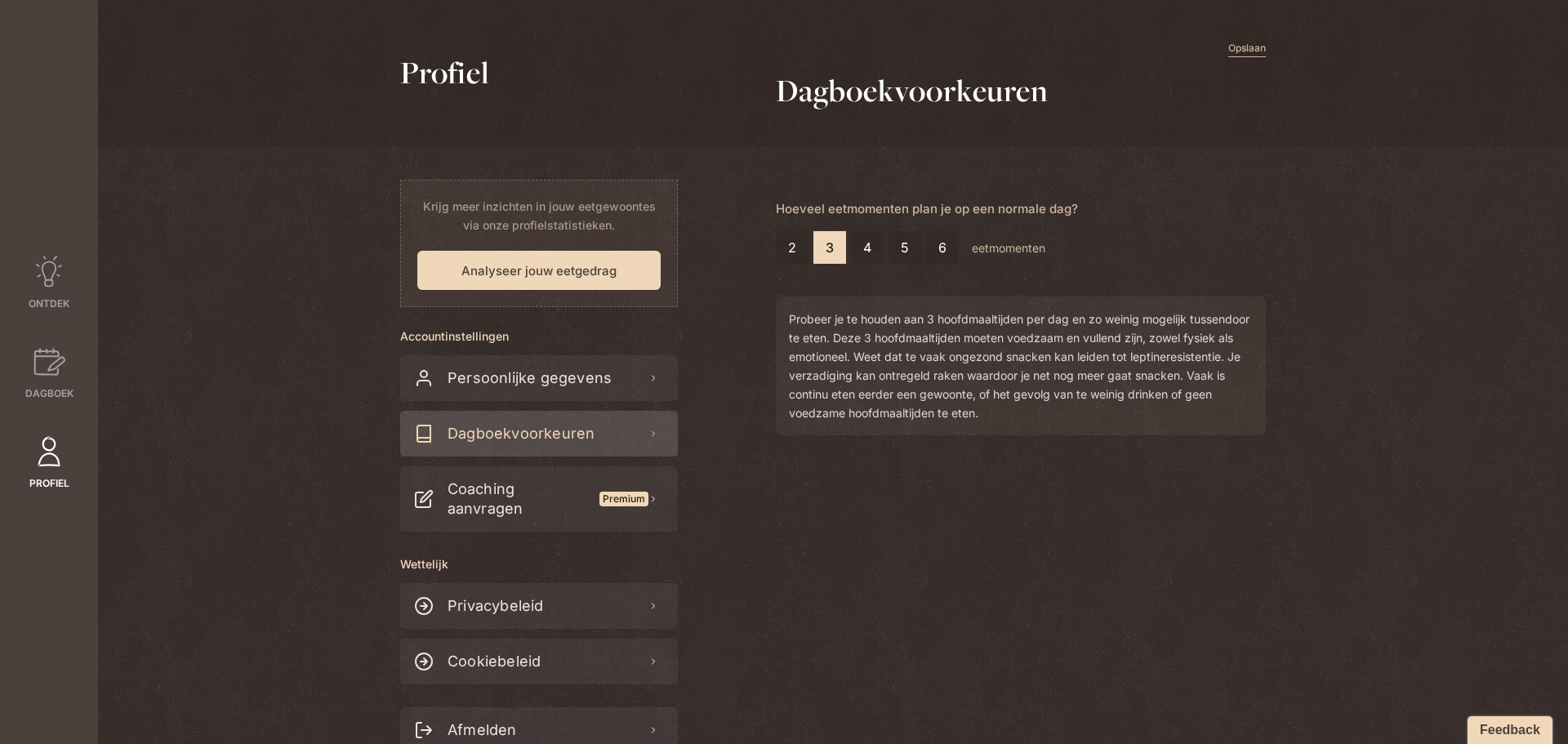
click at [862, 248] on label "4" at bounding box center [867, 247] width 33 height 33
click at [0, 0] on input "4" at bounding box center [0, 0] width 0 height 0
click at [825, 248] on label "3" at bounding box center [829, 247] width 33 height 33
click at [0, 0] on input "3" at bounding box center [0, 0] width 0 height 0
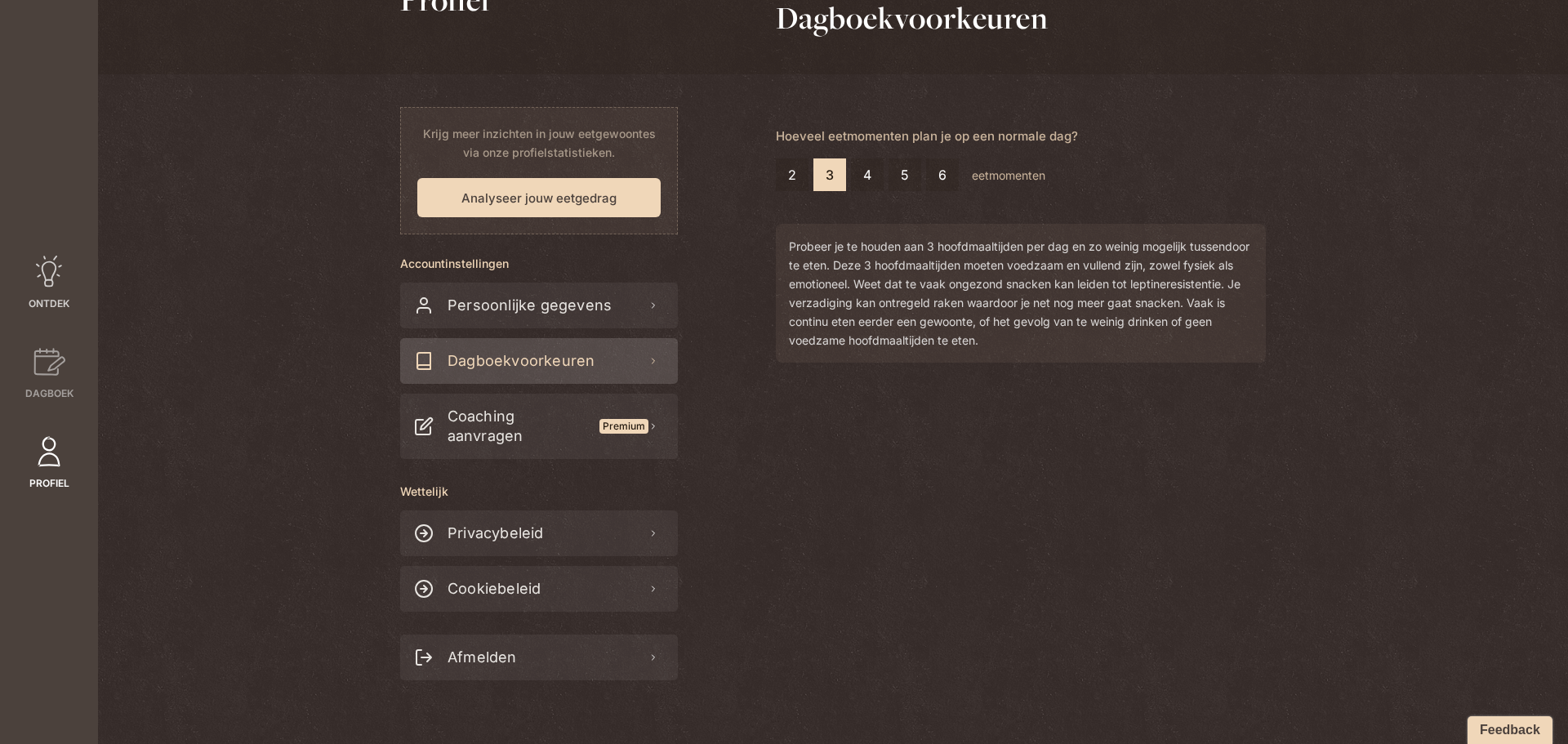
click at [44, 278] on icon at bounding box center [49, 271] width 33 height 33
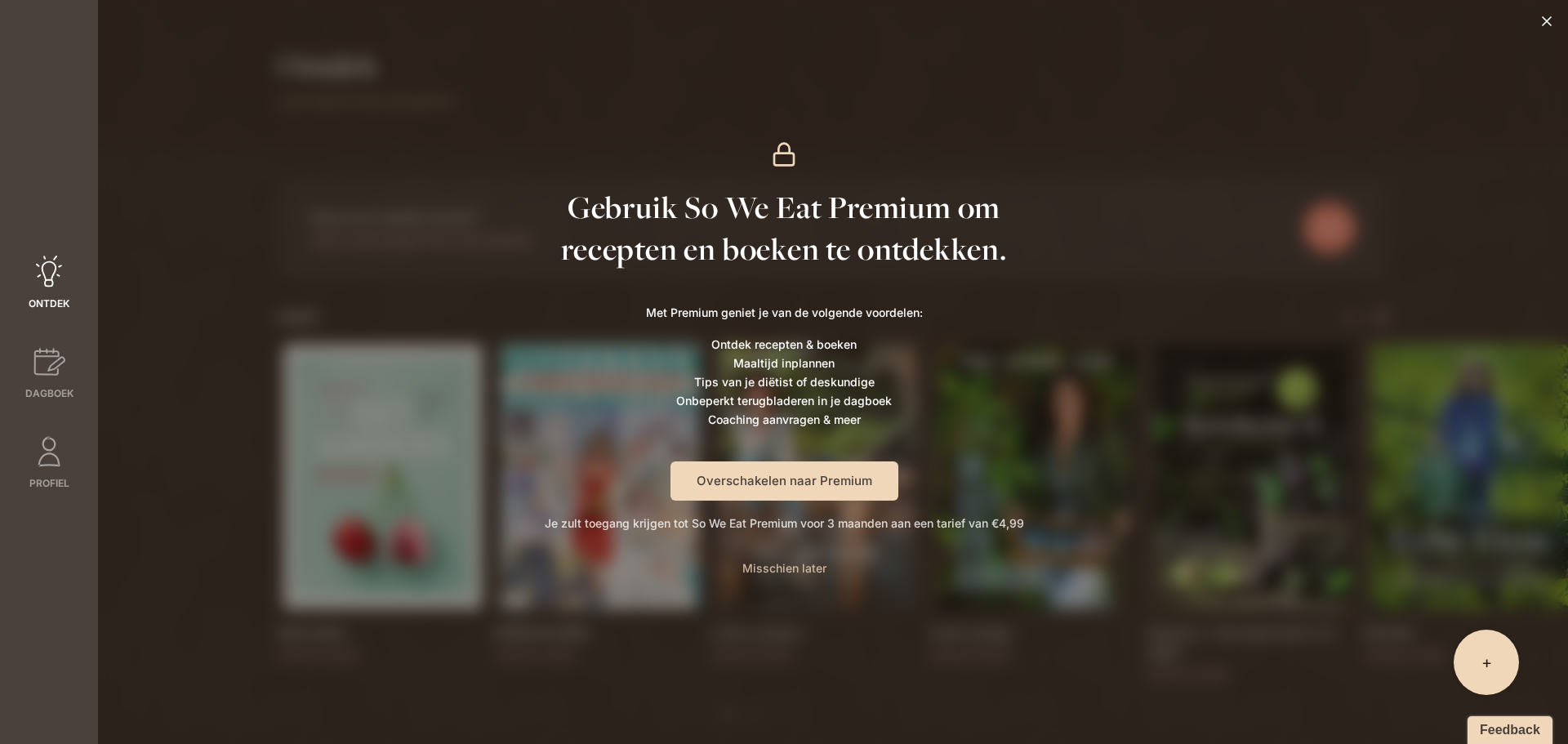
click at [801, 571] on span "Misschien later" at bounding box center [784, 568] width 84 height 14
